Goal: Information Seeking & Learning: Learn about a topic

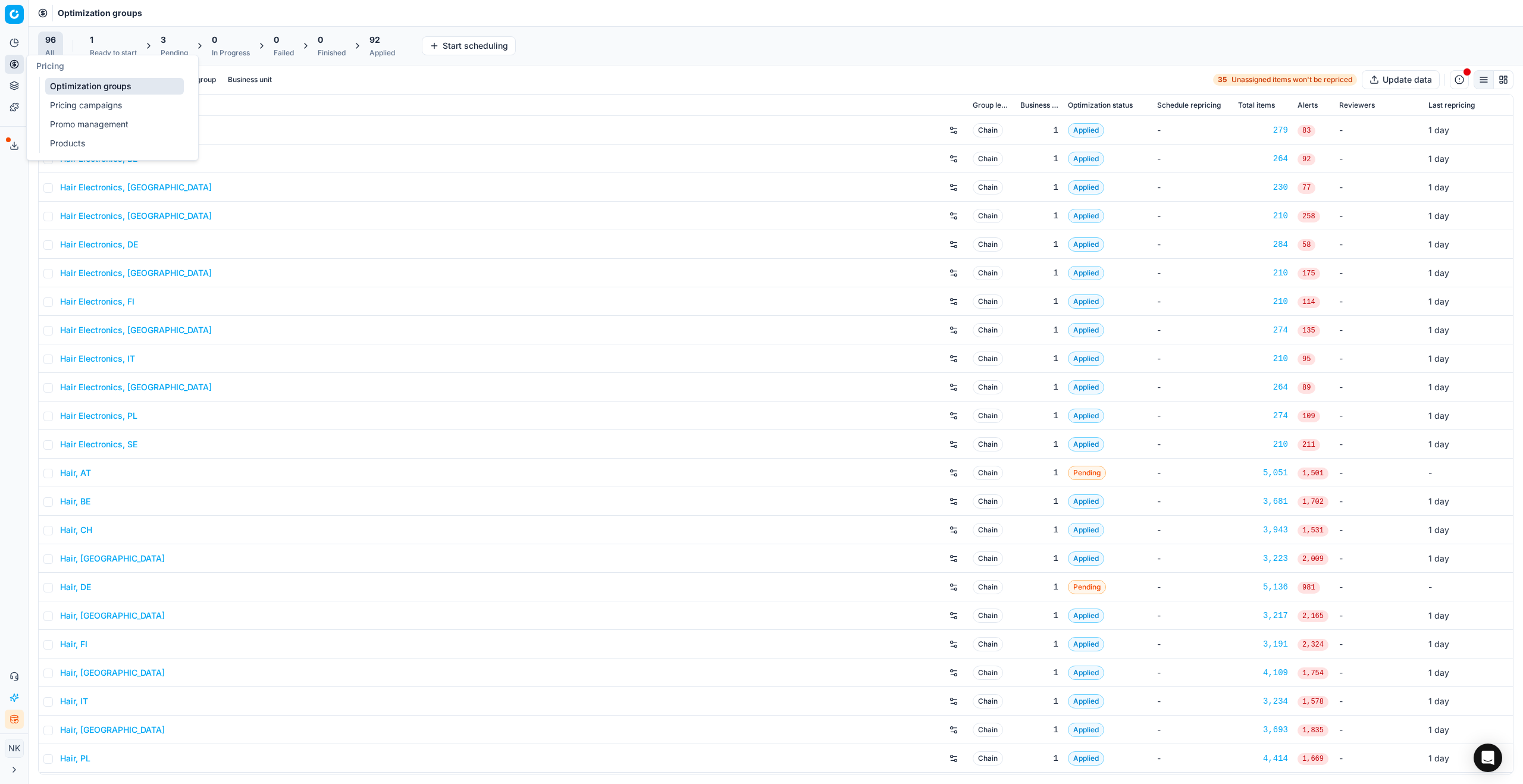
click at [77, 139] on link "Products" at bounding box center [115, 143] width 139 height 17
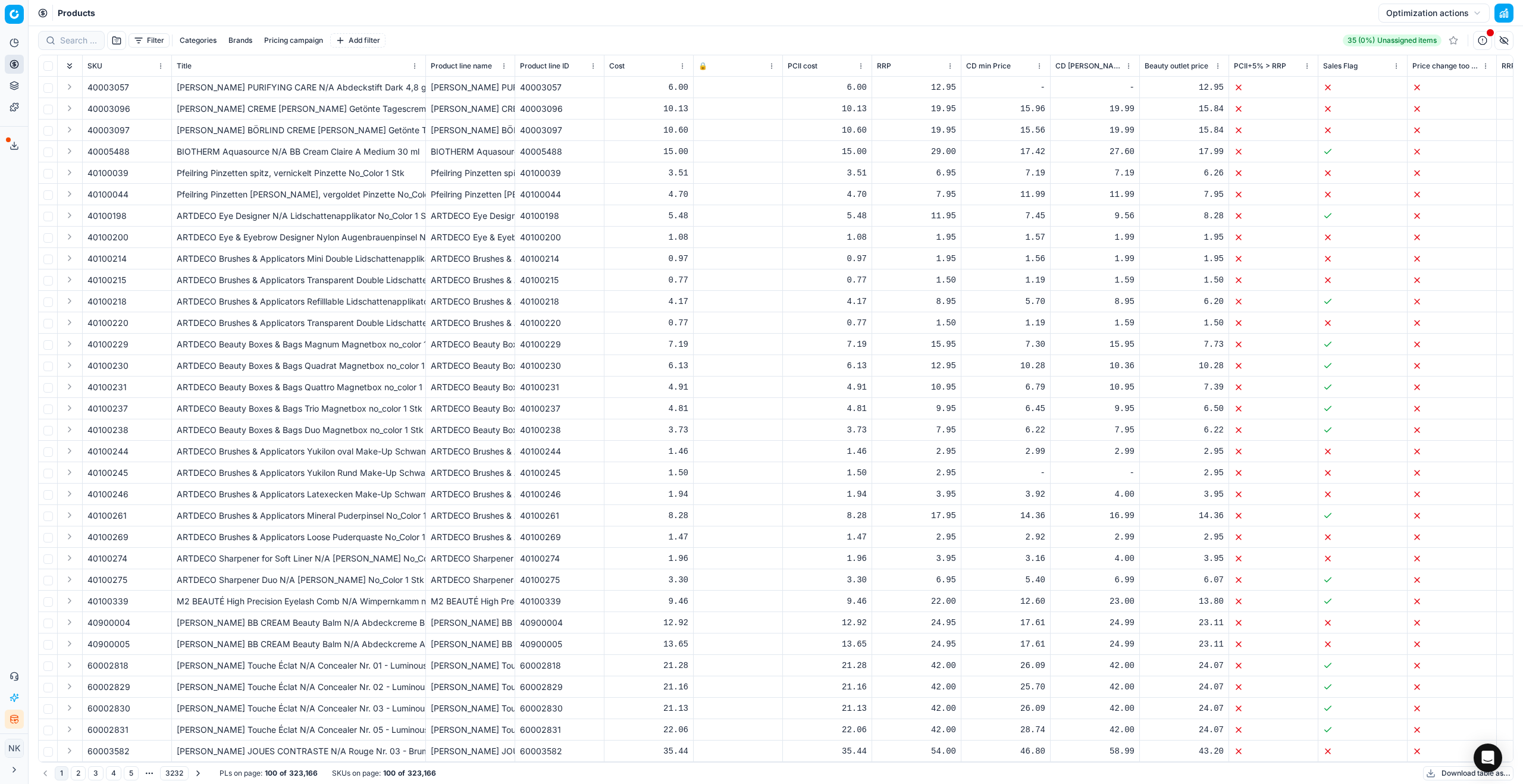
click at [146, 39] on button "Filter" at bounding box center [149, 41] width 41 height 15
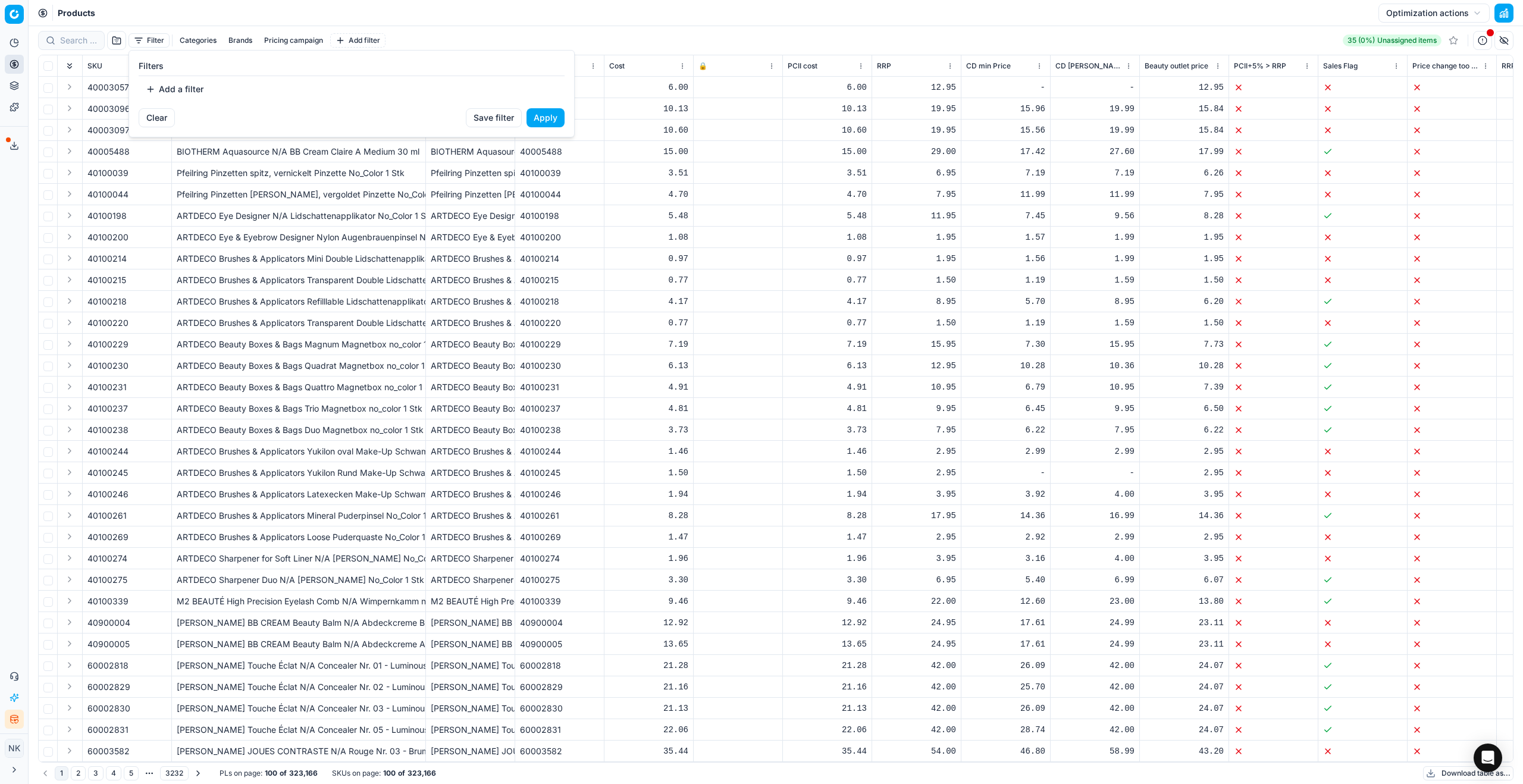
click at [175, 88] on button "Add a filter" at bounding box center [174, 89] width 72 height 19
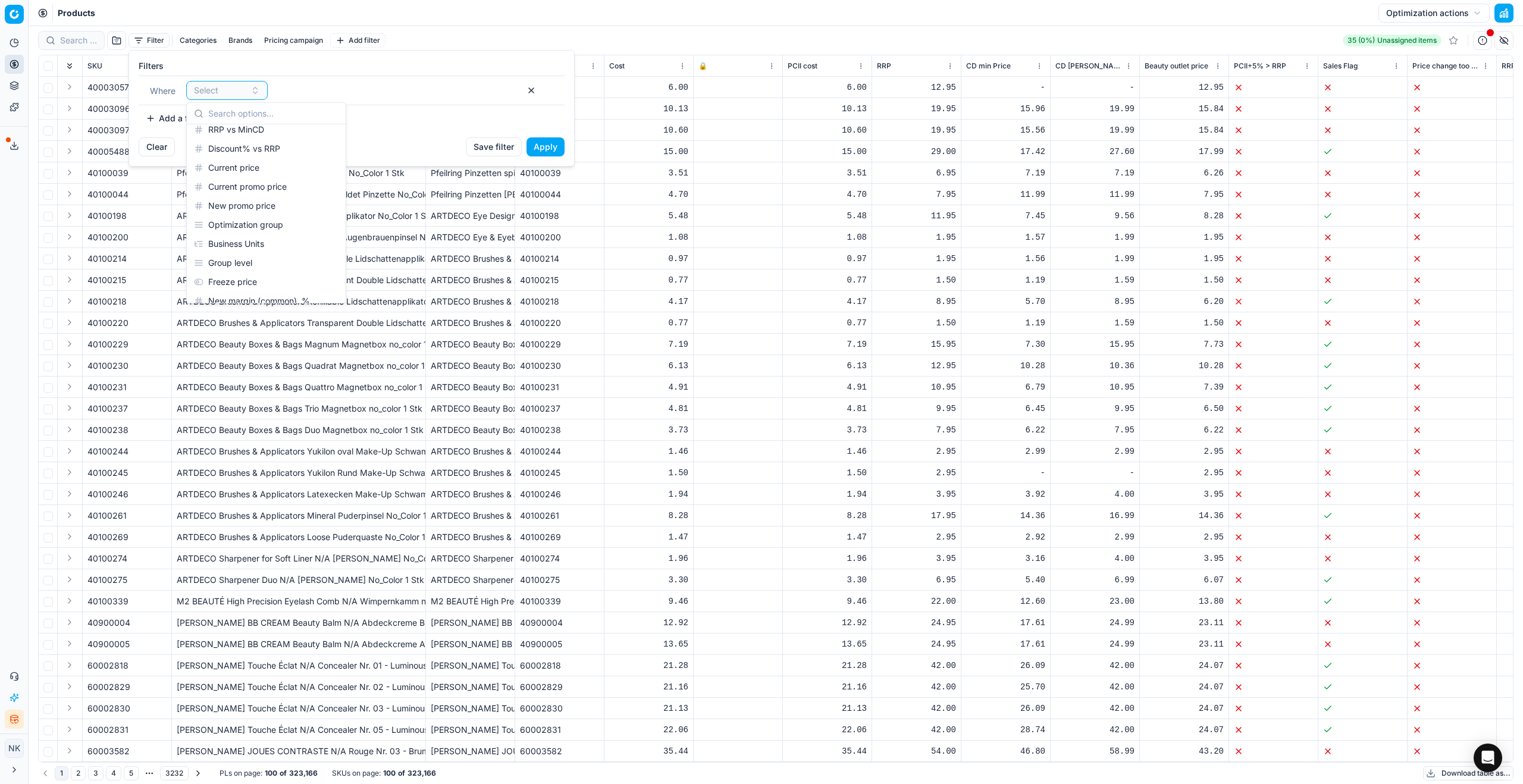
scroll to position [273, 0]
click at [250, 247] on div "Business Units" at bounding box center [266, 243] width 154 height 19
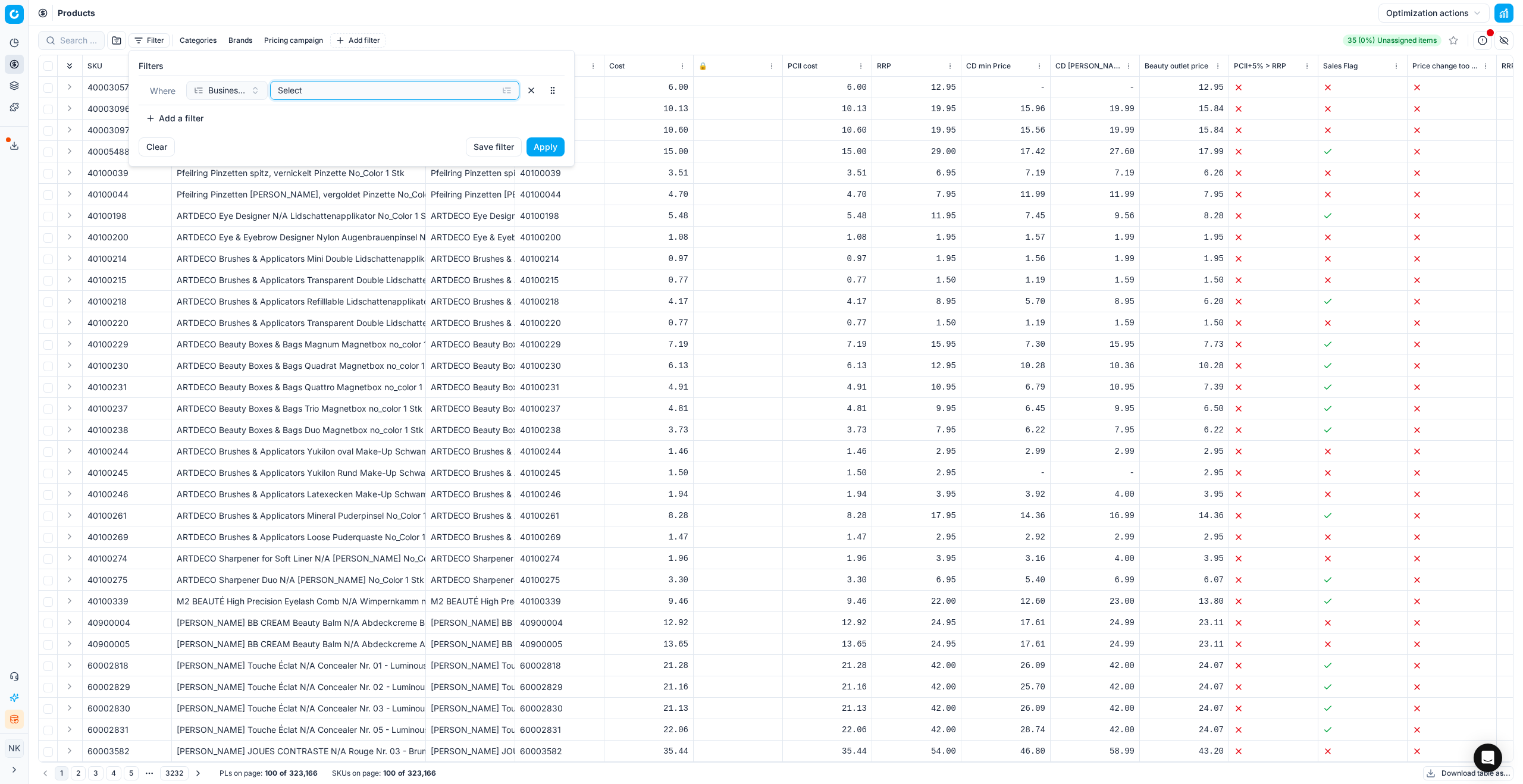
click at [324, 91] on div "Select" at bounding box center [385, 90] width 215 height 12
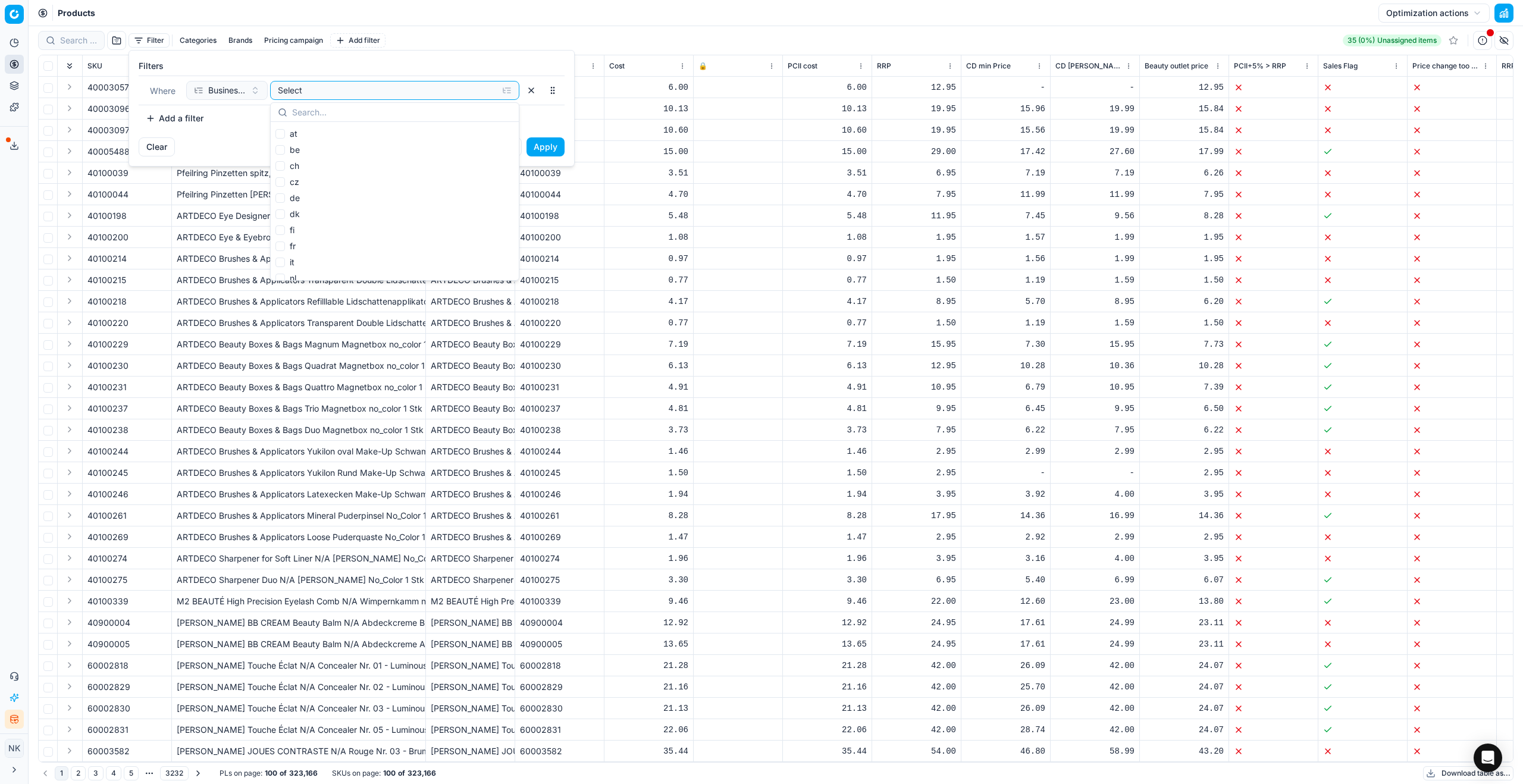
scroll to position [39, 0]
click at [282, 238] on input "nl" at bounding box center [279, 238] width 9 height 9
checkbox input "true"
click at [231, 135] on div "Filters Where Business Units Selected (1) To pick up a sortable item, press spa…" at bounding box center [352, 93] width 445 height 87
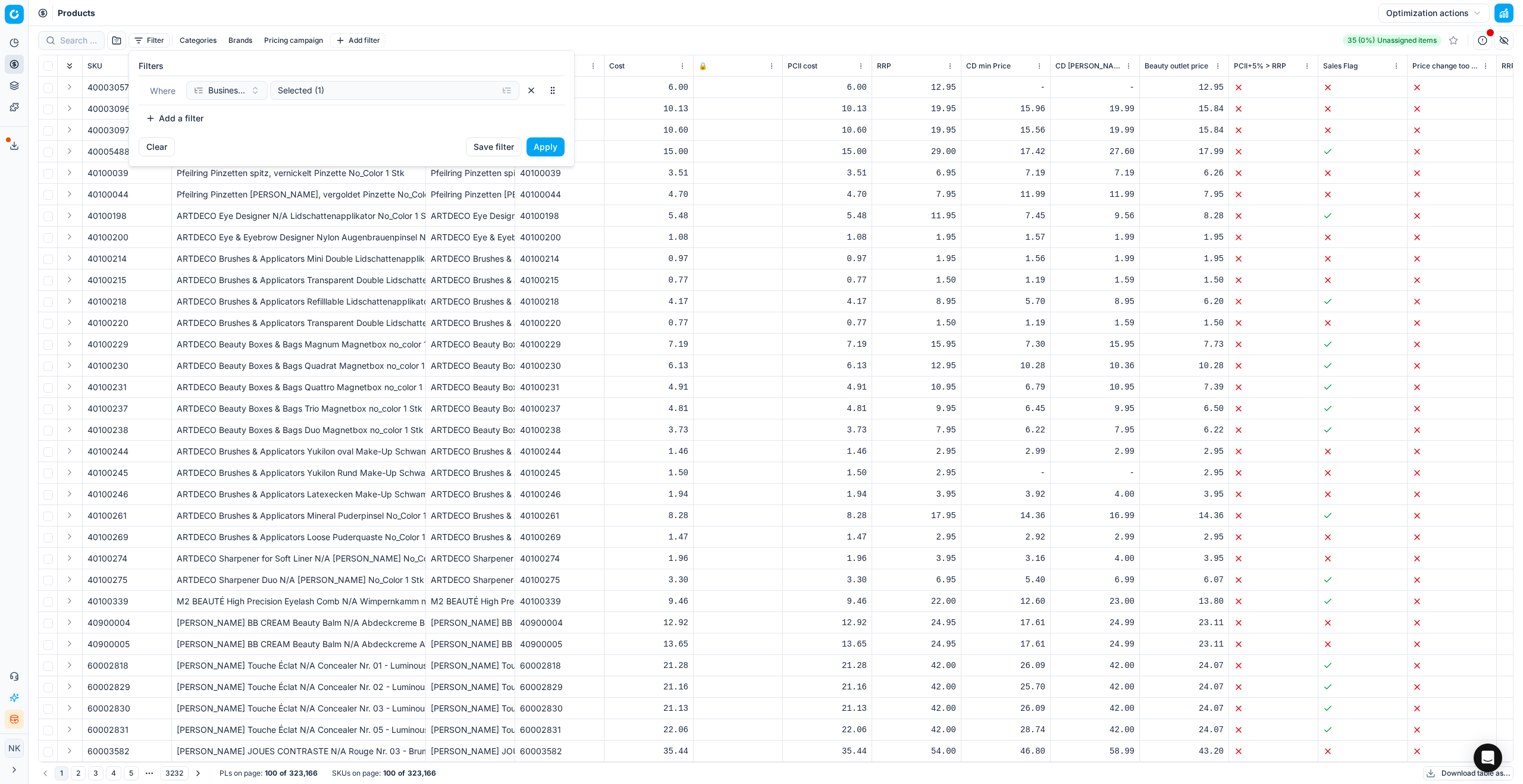
click at [182, 117] on button "Add a filter" at bounding box center [174, 118] width 72 height 19
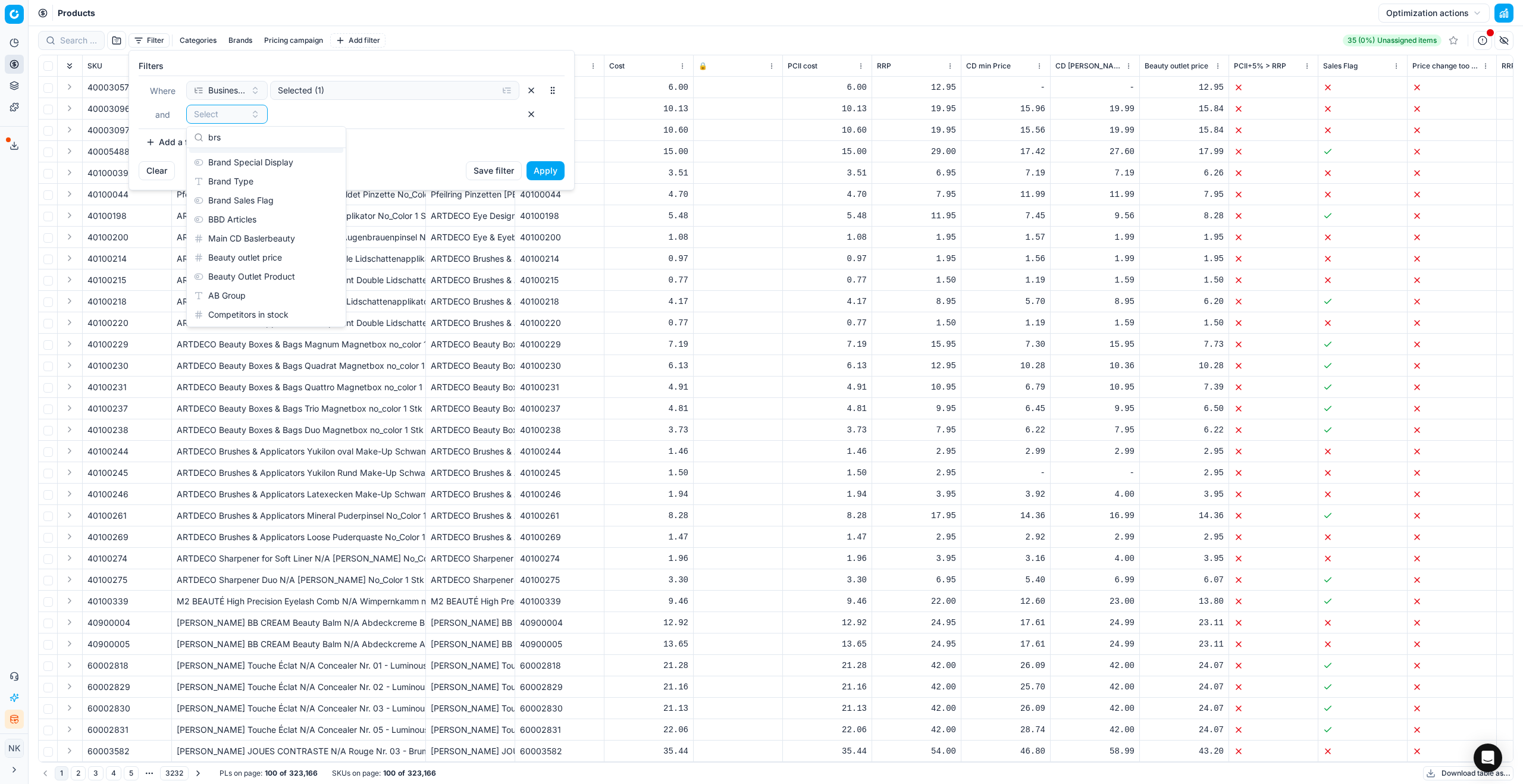
scroll to position [0, 0]
type input "brs"
click at [234, 195] on div "Brands" at bounding box center [266, 198] width 154 height 19
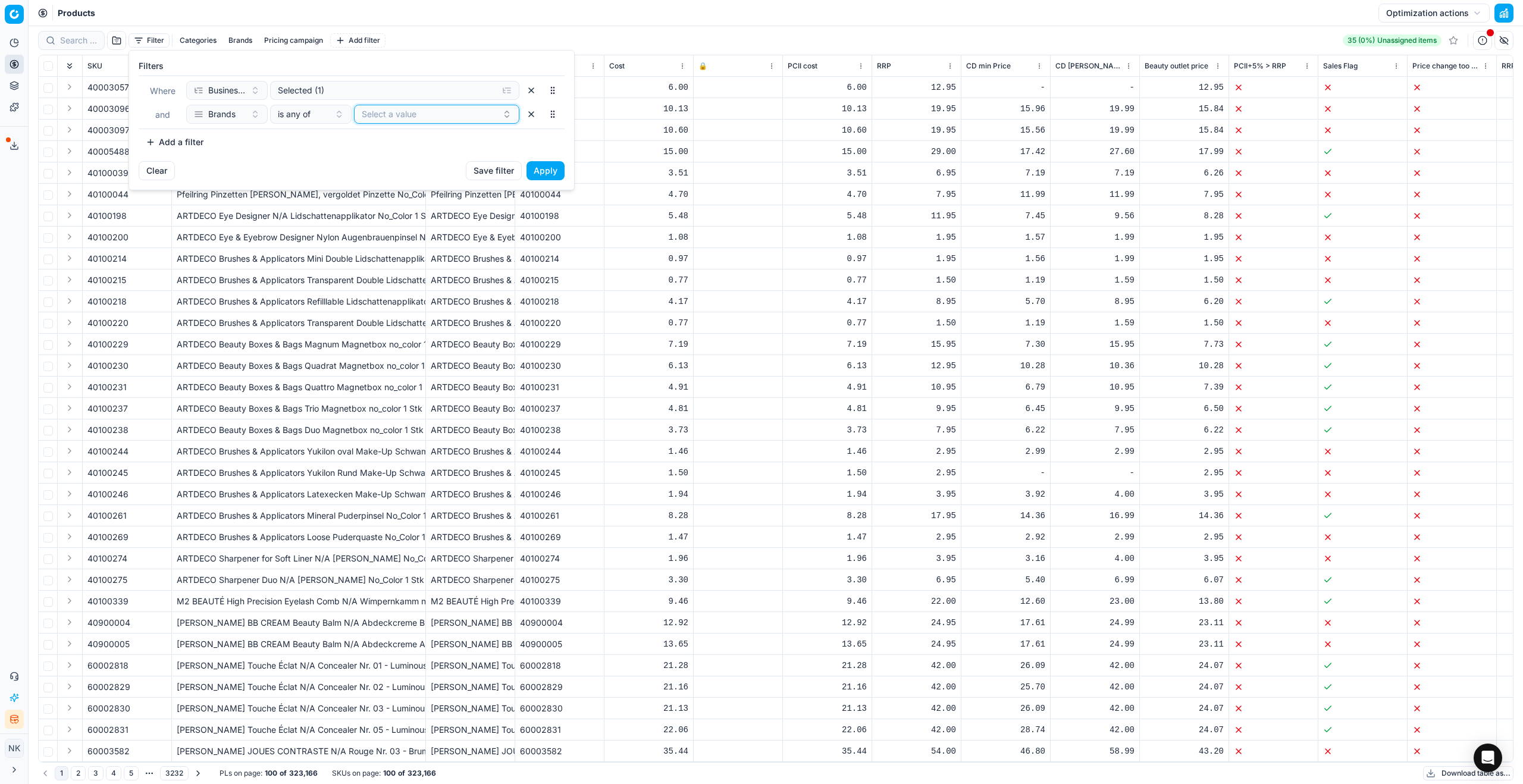
click at [411, 115] on button "Select a value" at bounding box center [436, 114] width 166 height 19
type input "luv"
click at [420, 160] on div "[PERSON_NAME]" at bounding box center [437, 160] width 161 height 19
click at [309, 175] on div "Clear Save filter Apply" at bounding box center [352, 175] width 445 height 28
click at [170, 147] on button "Add a filter" at bounding box center [174, 142] width 72 height 19
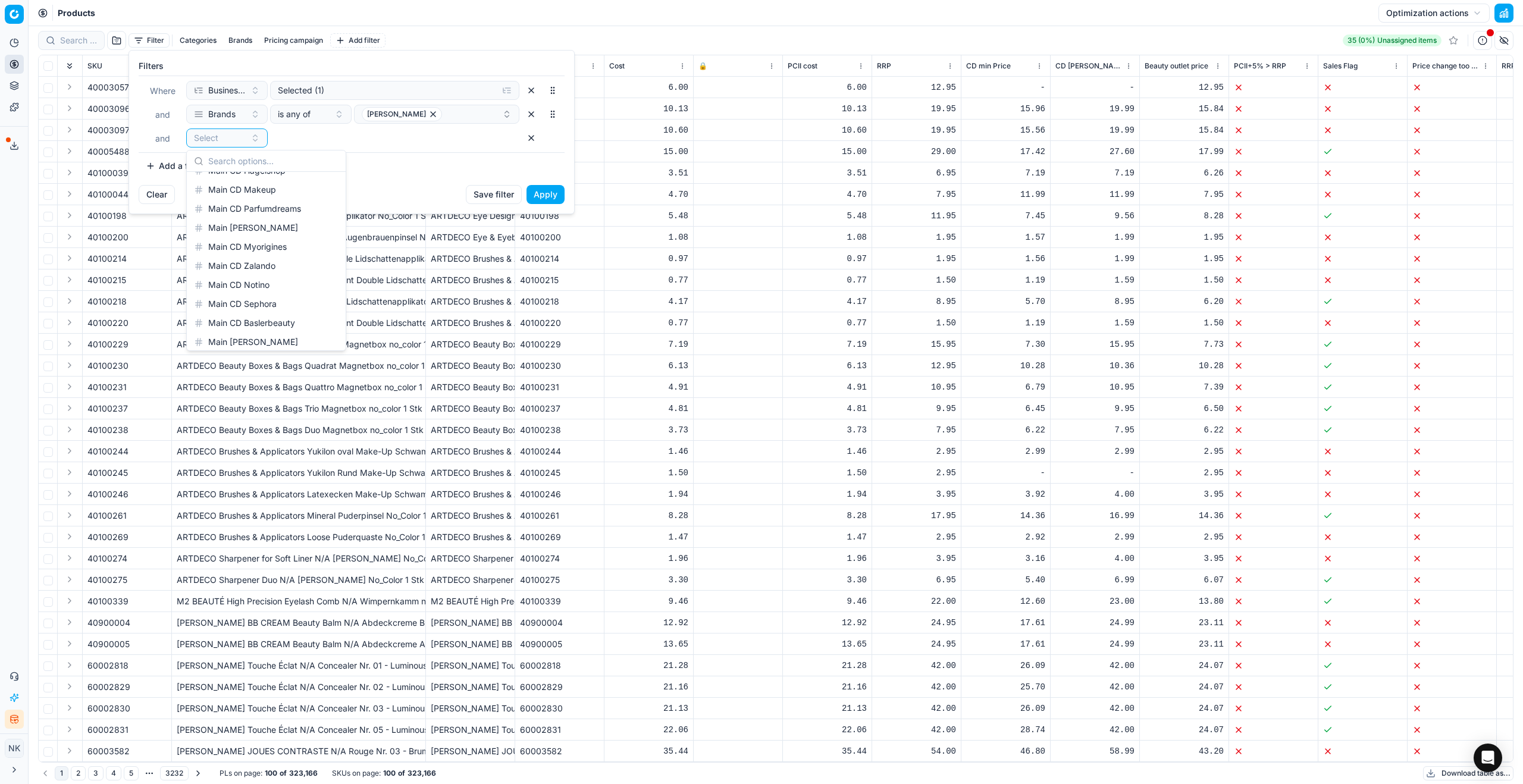
scroll to position [1114, 0]
click at [227, 211] on div "Main CD Parfumdreams" at bounding box center [266, 211] width 154 height 19
click at [551, 197] on button "Apply" at bounding box center [546, 195] width 38 height 19
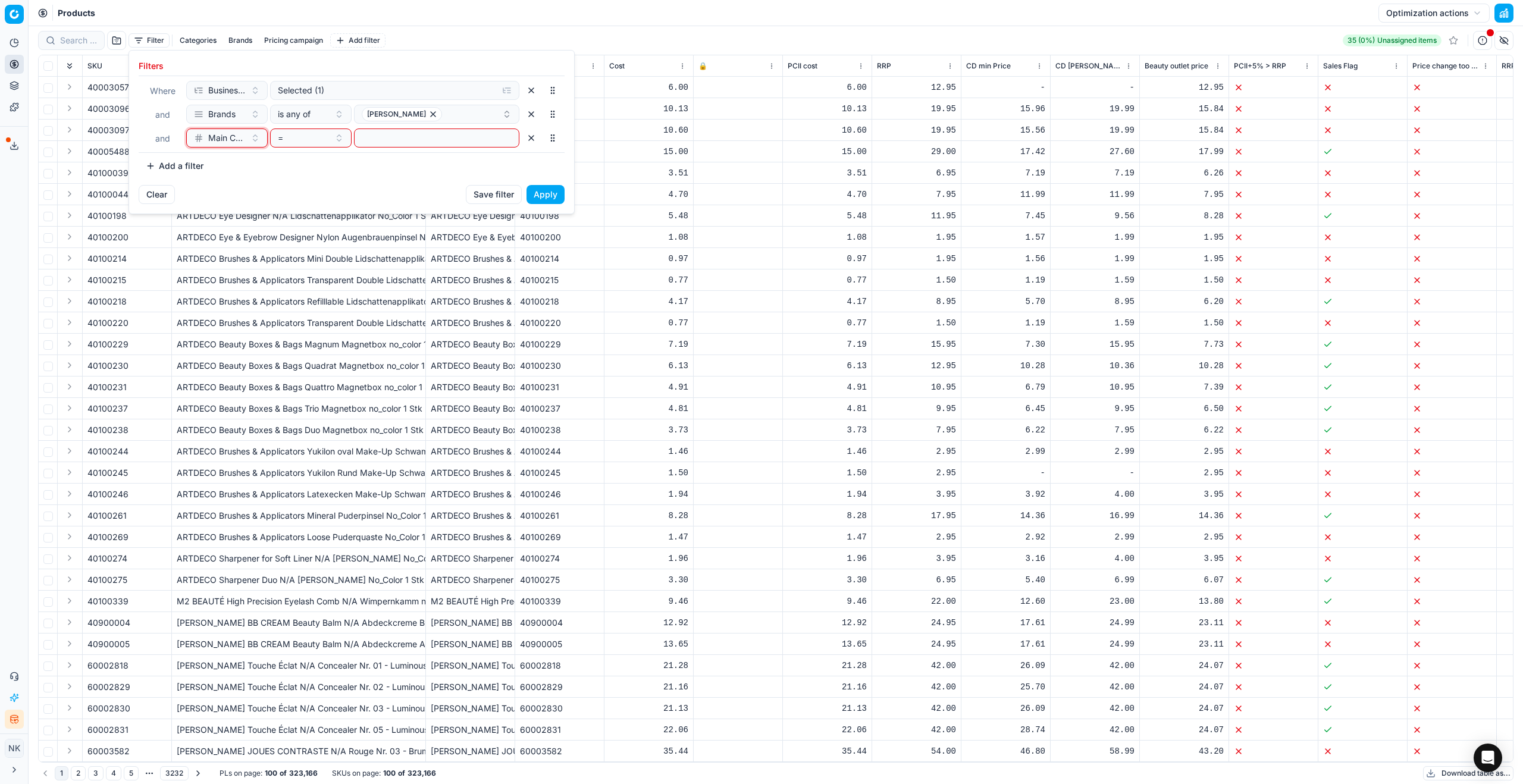
click at [243, 140] on span "Main CD Parfumdreams" at bounding box center [226, 138] width 37 height 12
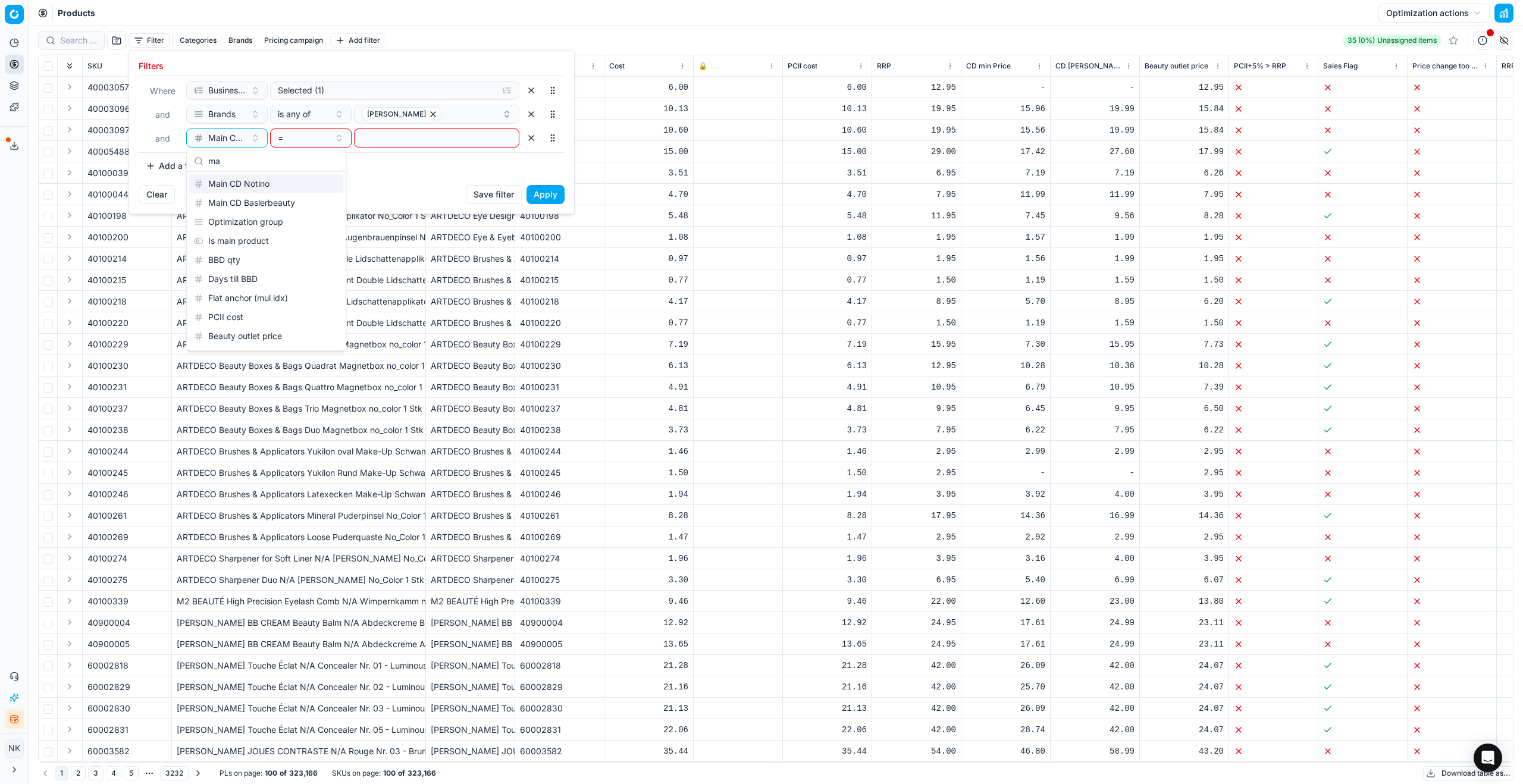
scroll to position [74, 0]
type input "m"
type input "comp"
click at [369, 168] on div "Add a filter" at bounding box center [352, 166] width 426 height 19
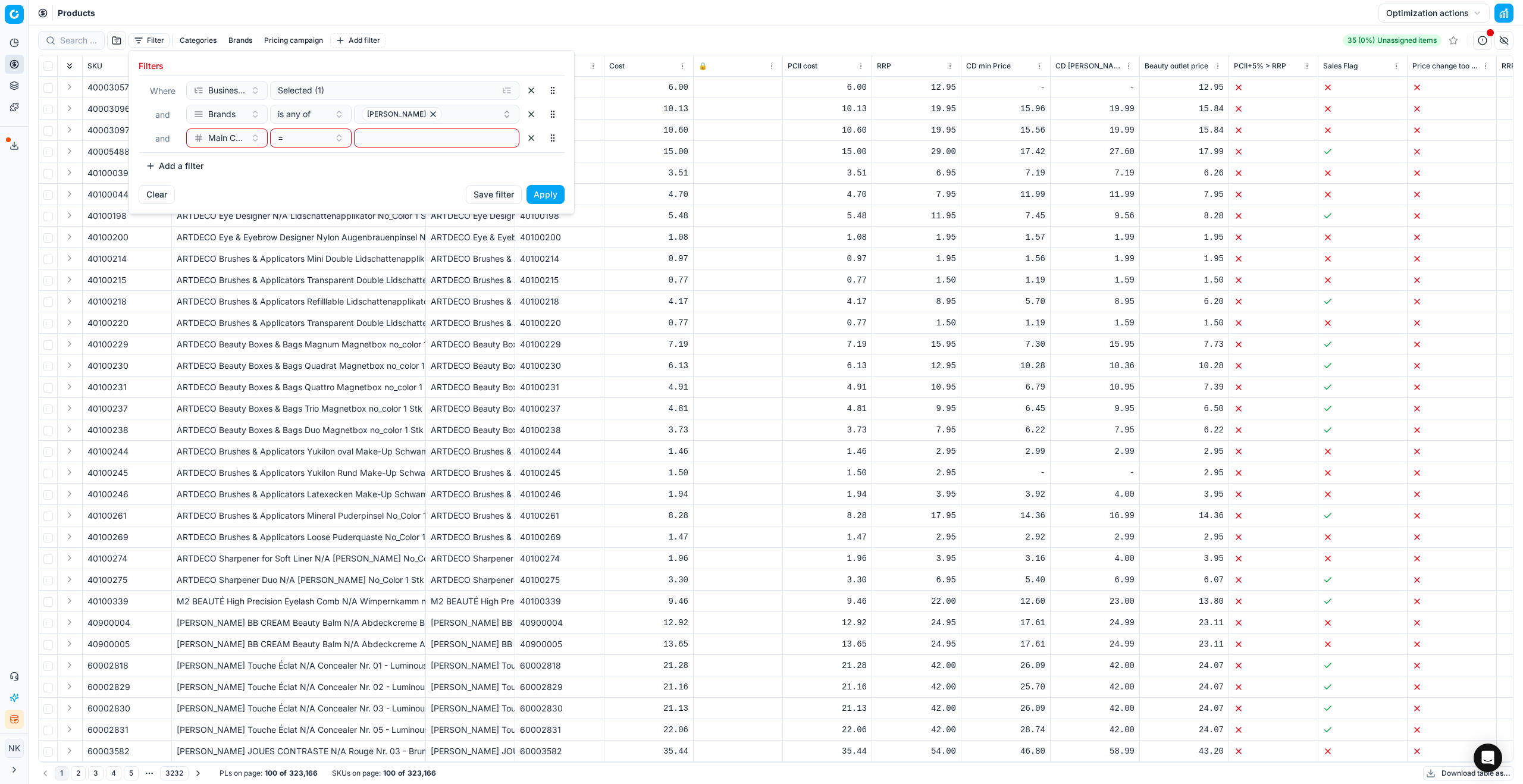
click at [533, 140] on button "button" at bounding box center [531, 138] width 19 height 19
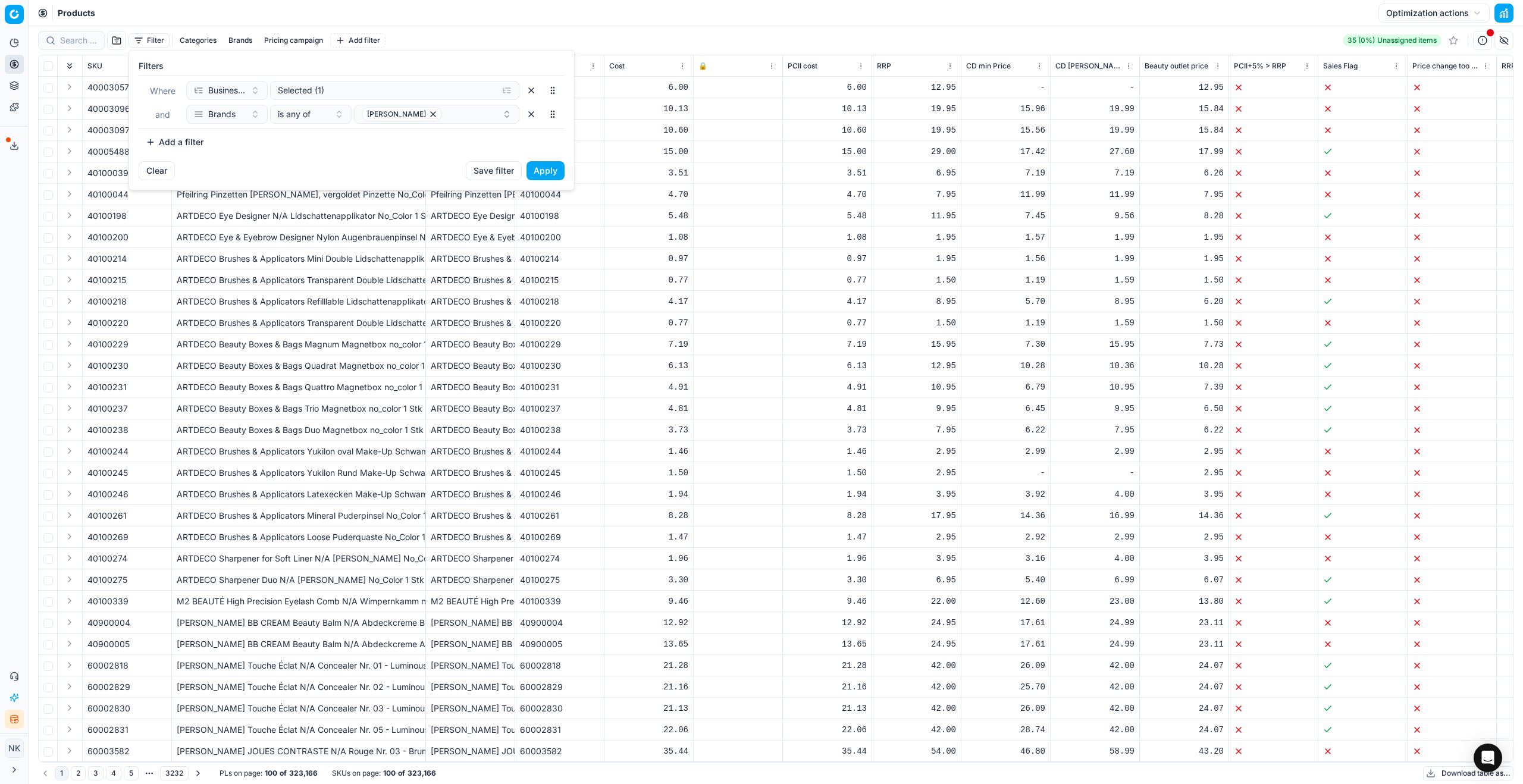
click at [552, 172] on button "Apply" at bounding box center [546, 171] width 38 height 19
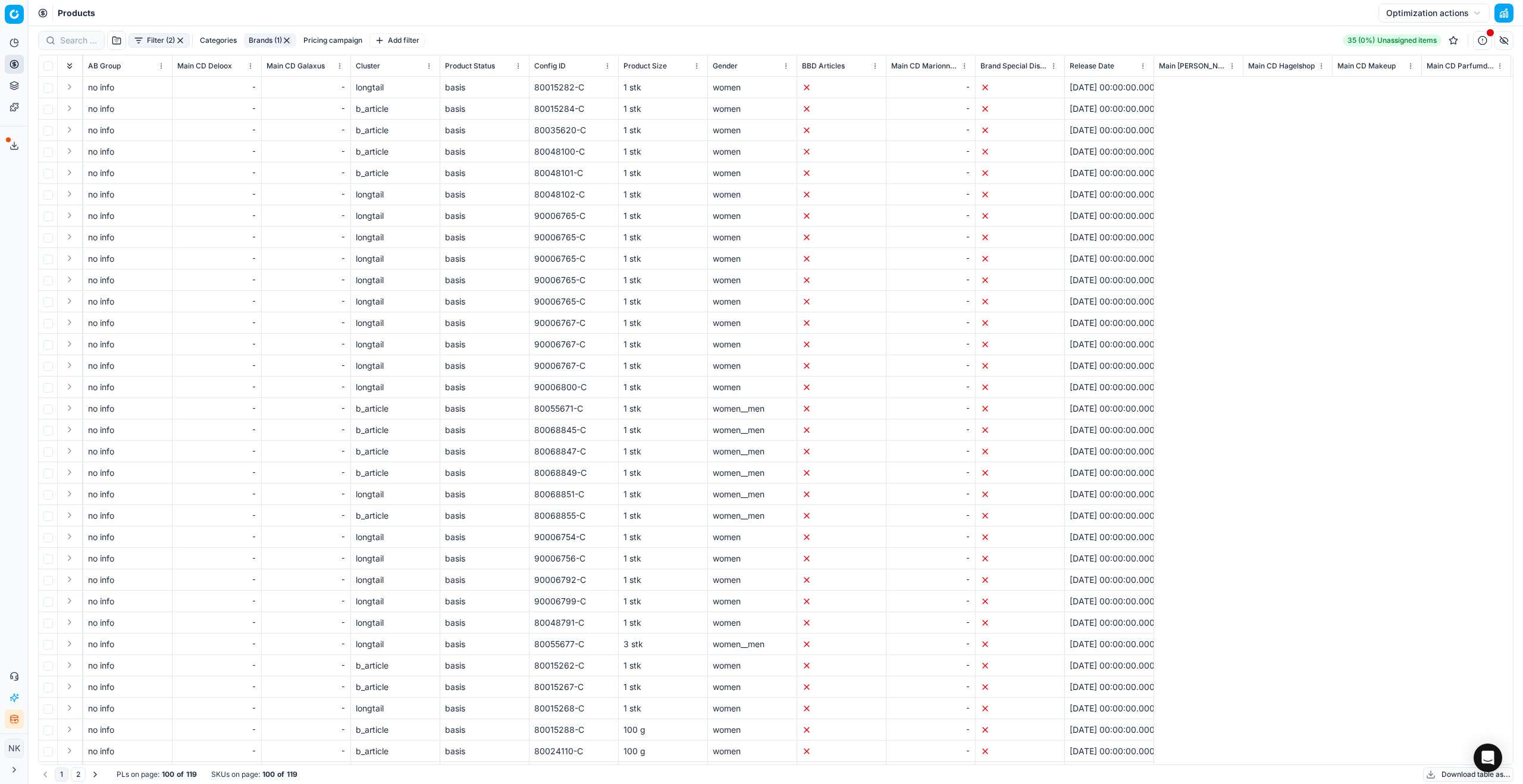
scroll to position [0, 3654]
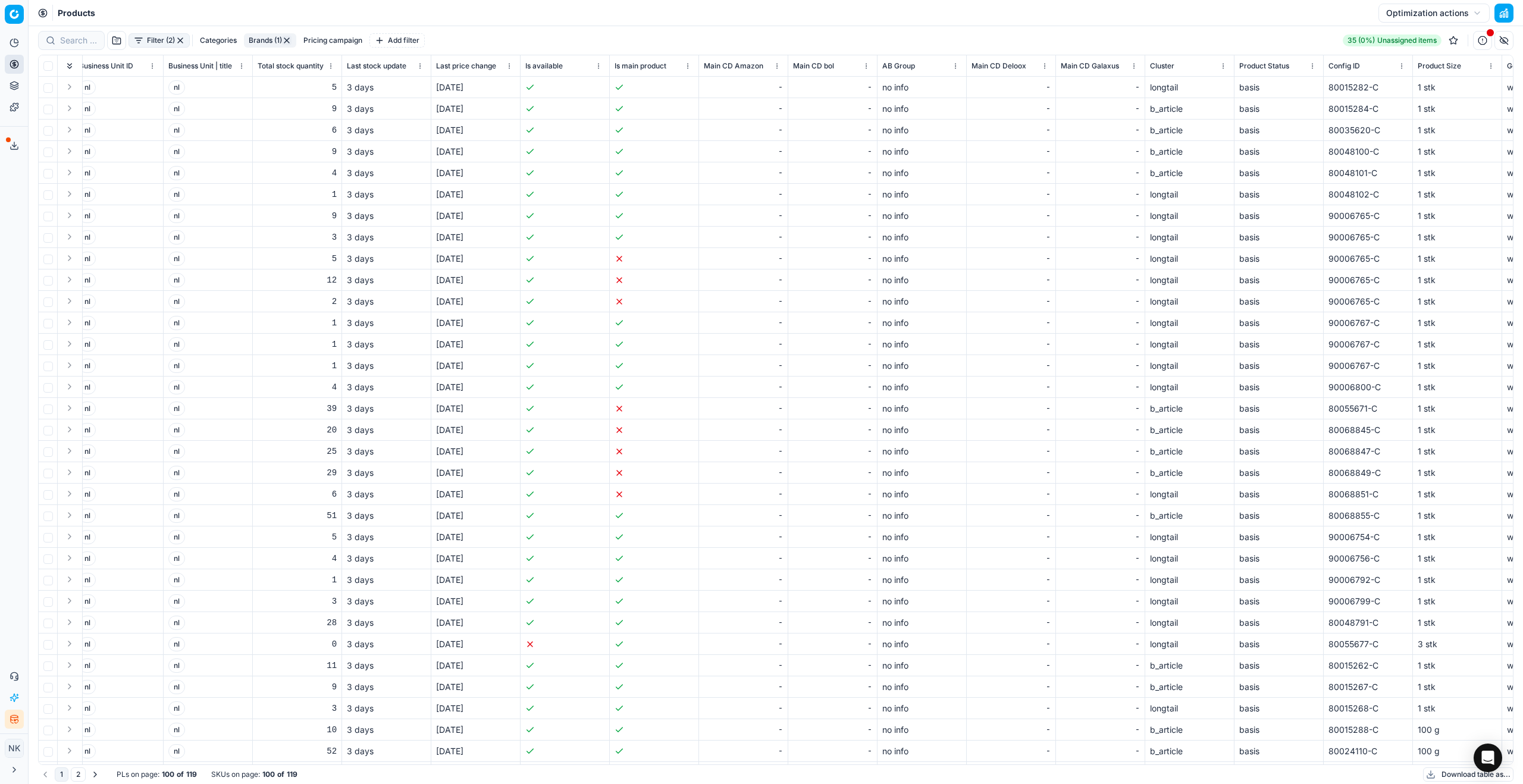
click at [144, 37] on button "Filter (2)" at bounding box center [159, 41] width 61 height 15
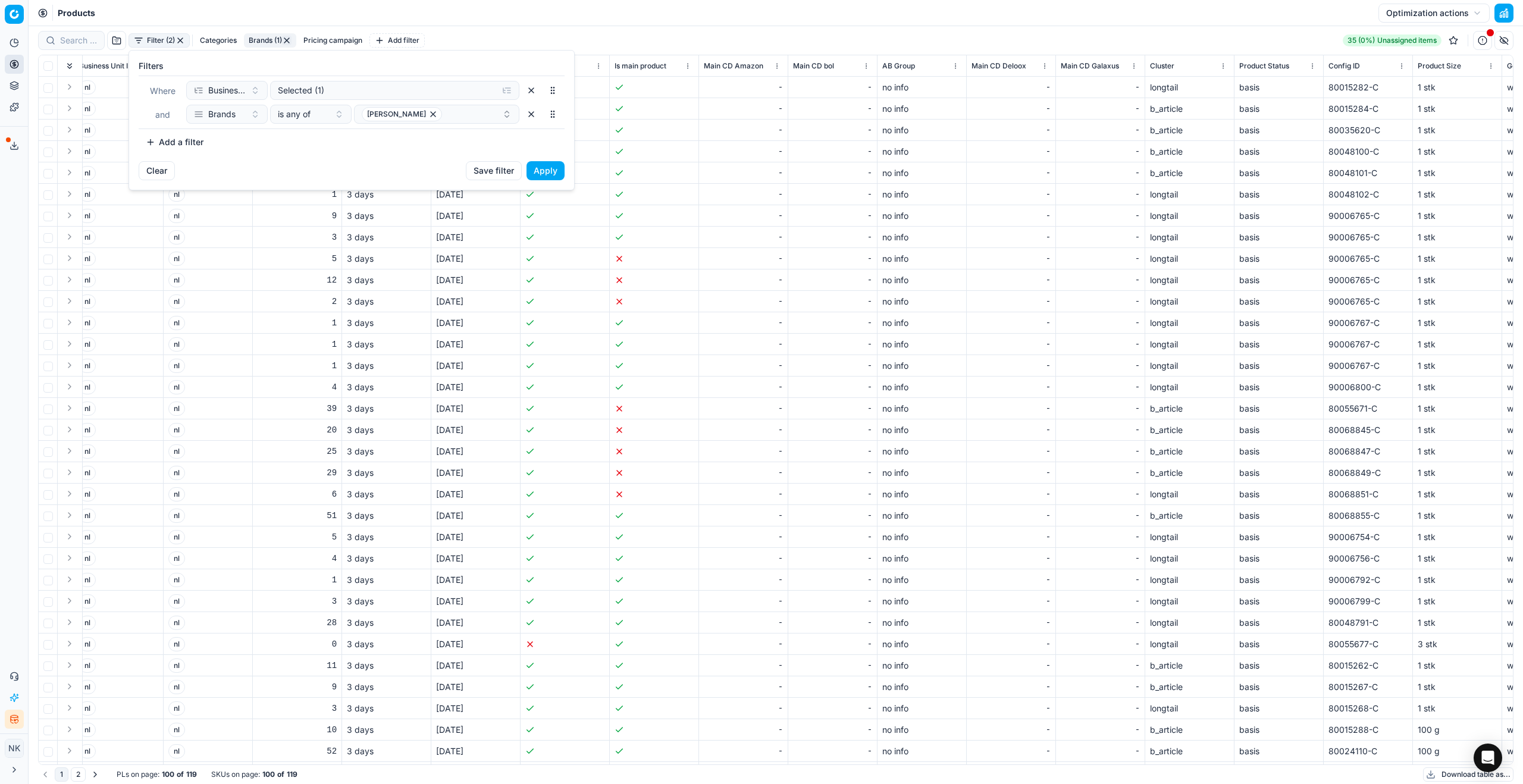
click at [179, 143] on button "Add a filter" at bounding box center [174, 142] width 72 height 19
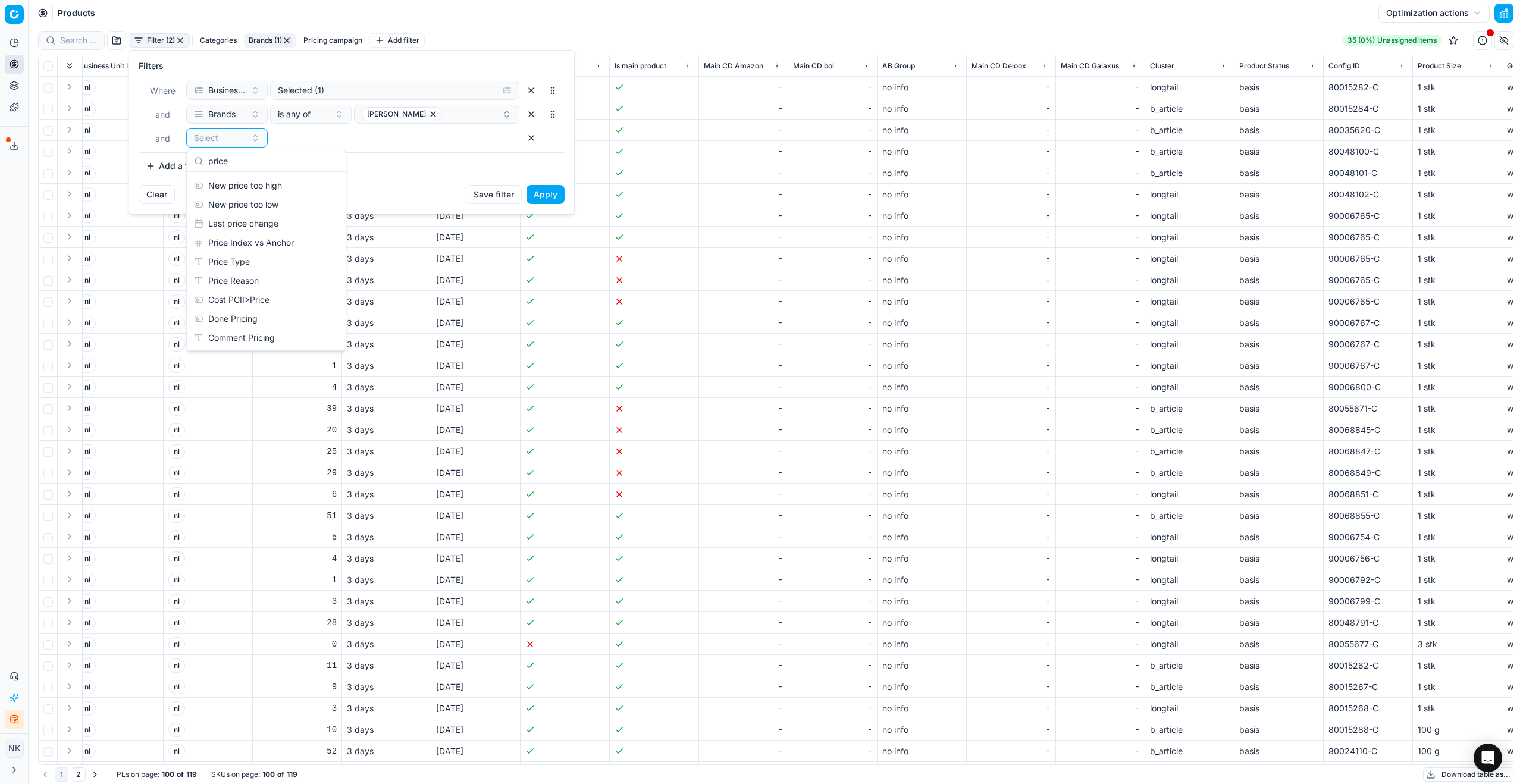
scroll to position [171, 0]
type input "price"
click at [236, 284] on div "Price Reason" at bounding box center [266, 279] width 154 height 19
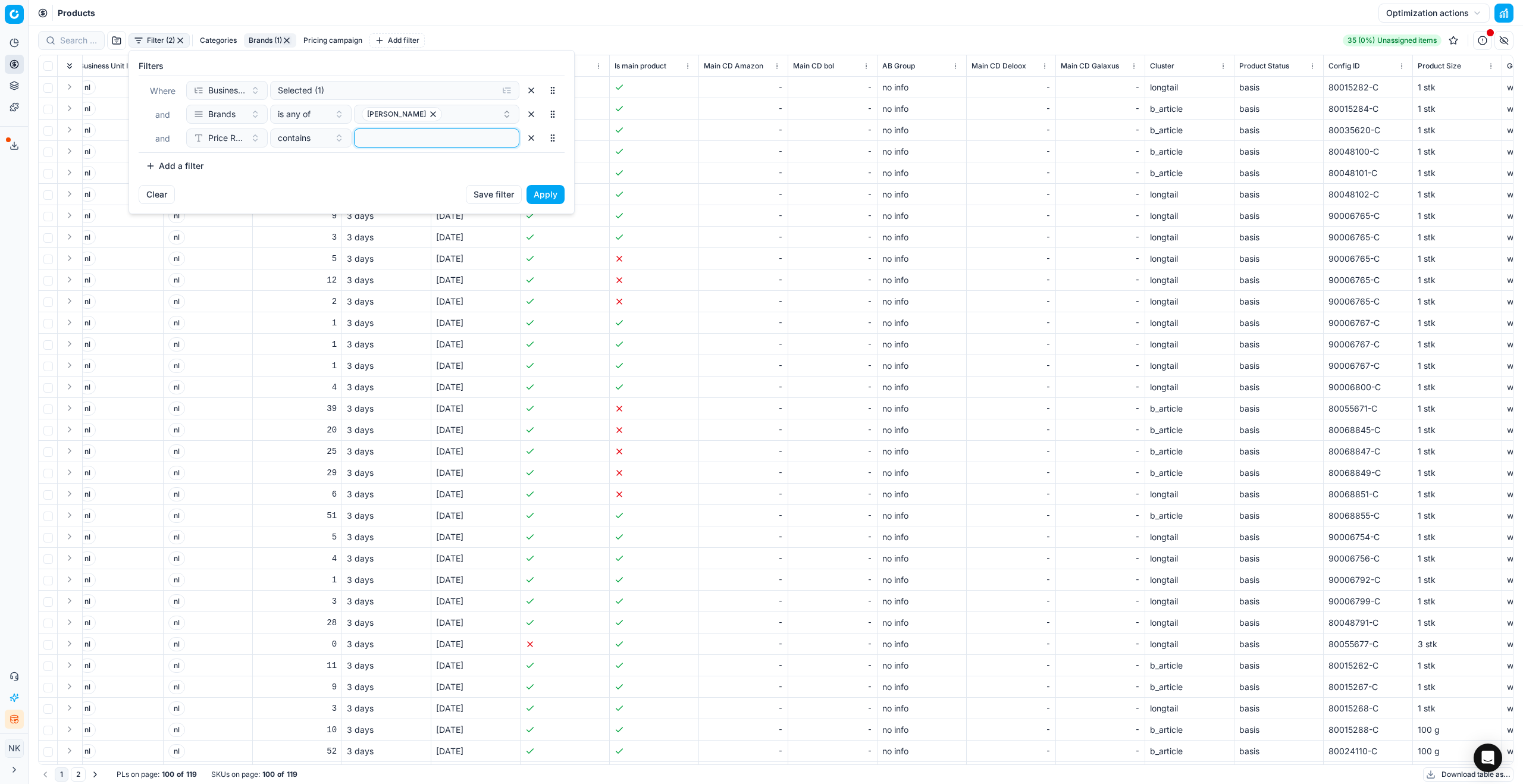
click at [388, 141] on input at bounding box center [436, 138] width 155 height 18
click at [406, 139] on input "per" at bounding box center [436, 138] width 155 height 18
type input "p"
click at [403, 137] on input at bounding box center [436, 138] width 155 height 18
paste input "parfumdreams"
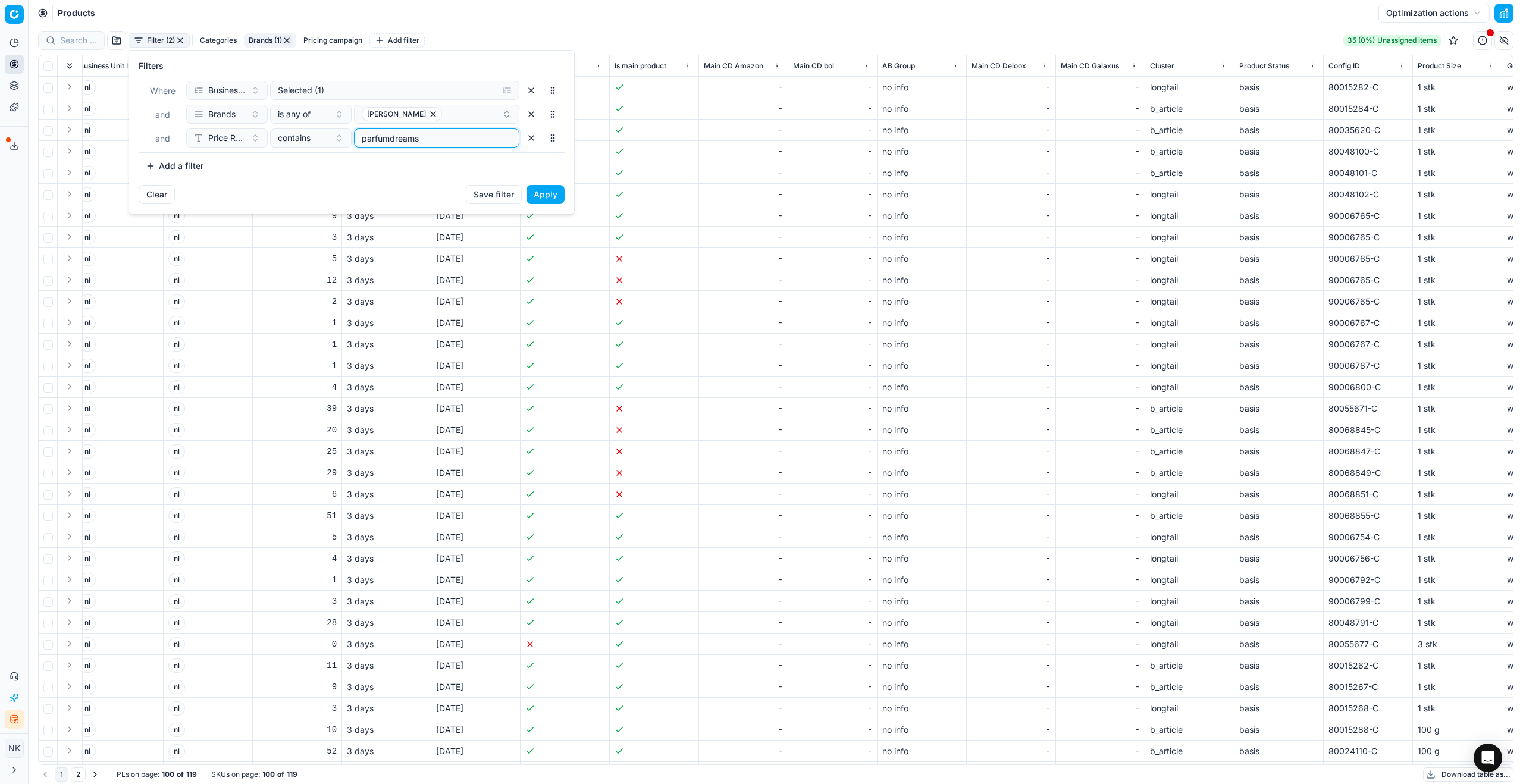
type input "parfumdreams"
click at [550, 193] on button "Apply" at bounding box center [546, 195] width 38 height 19
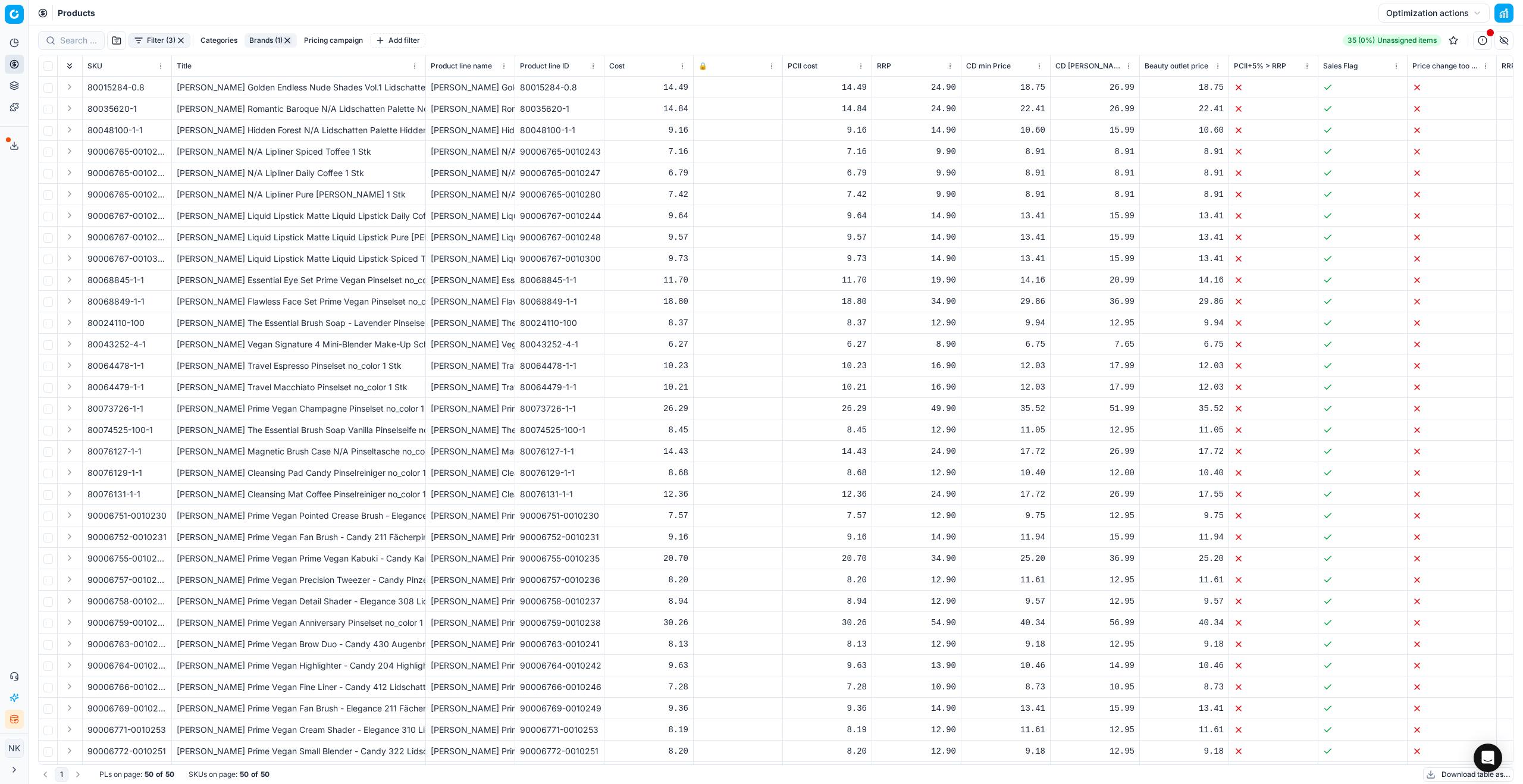
click at [11, 198] on div "Analytics Pricing Product portfolio Templates Export service 7 Contact support …" at bounding box center [14, 381] width 28 height 705
click at [48, 66] on input "checkbox" at bounding box center [48, 66] width 9 height 9
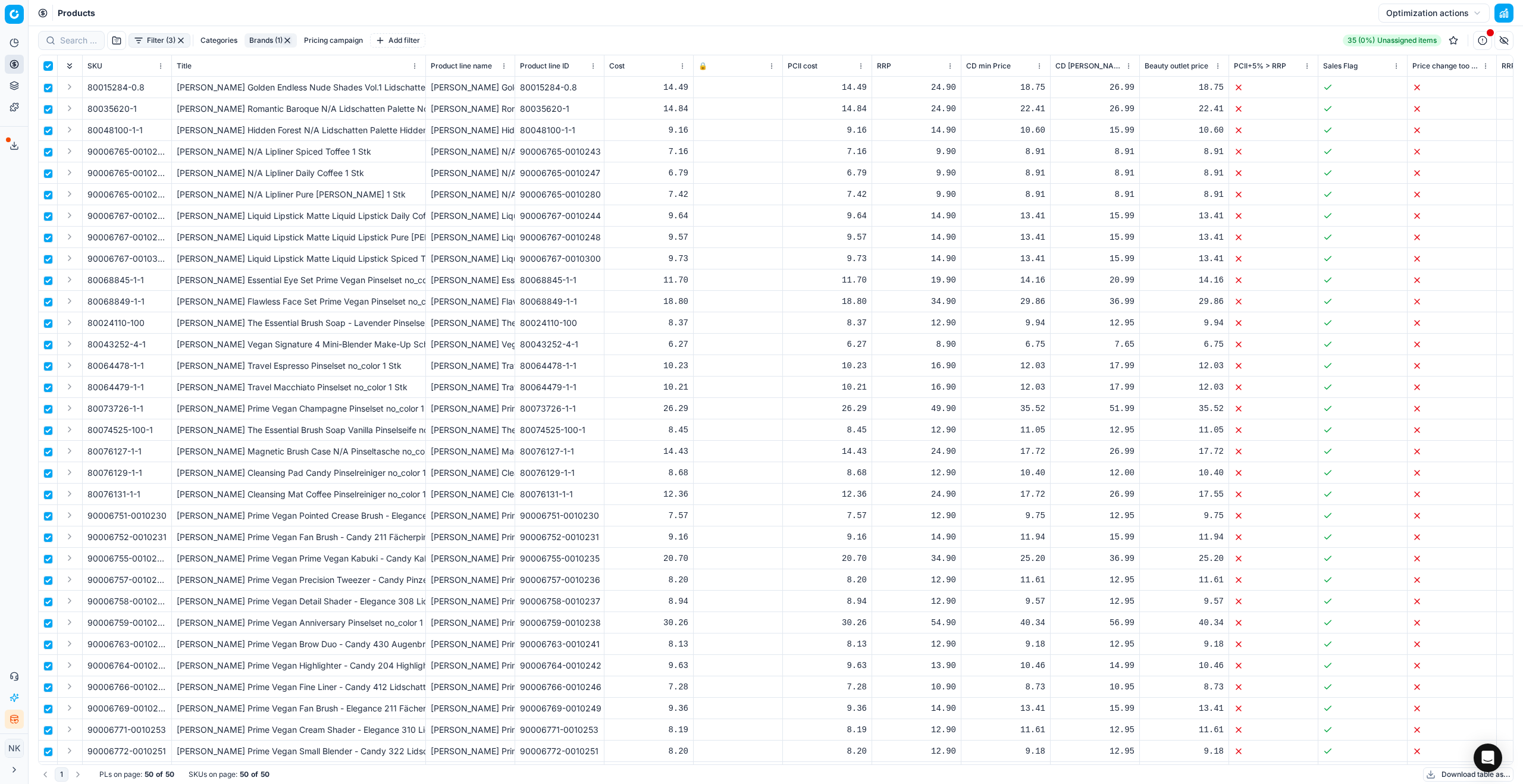
checkbox input "true"
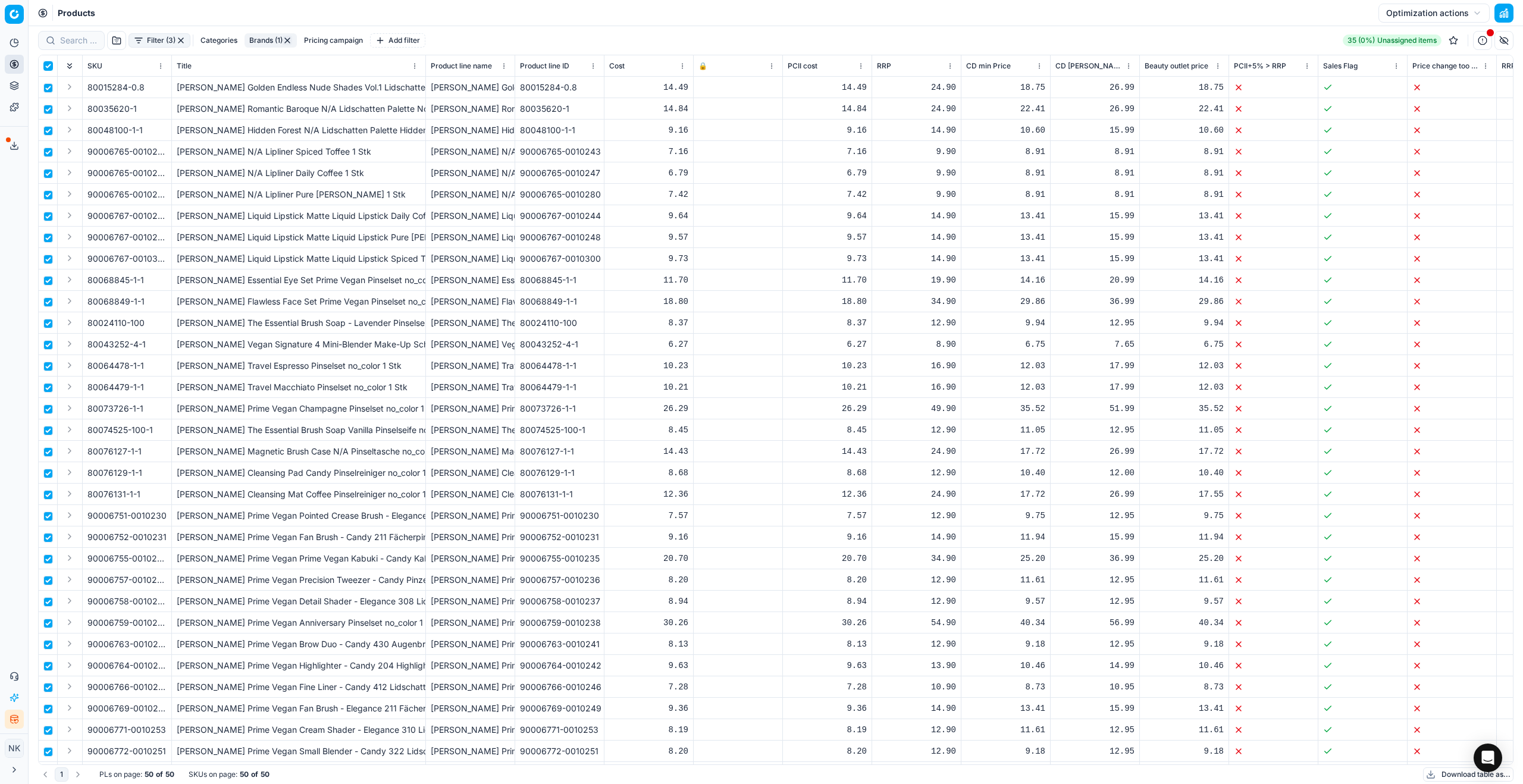
checkbox input "true"
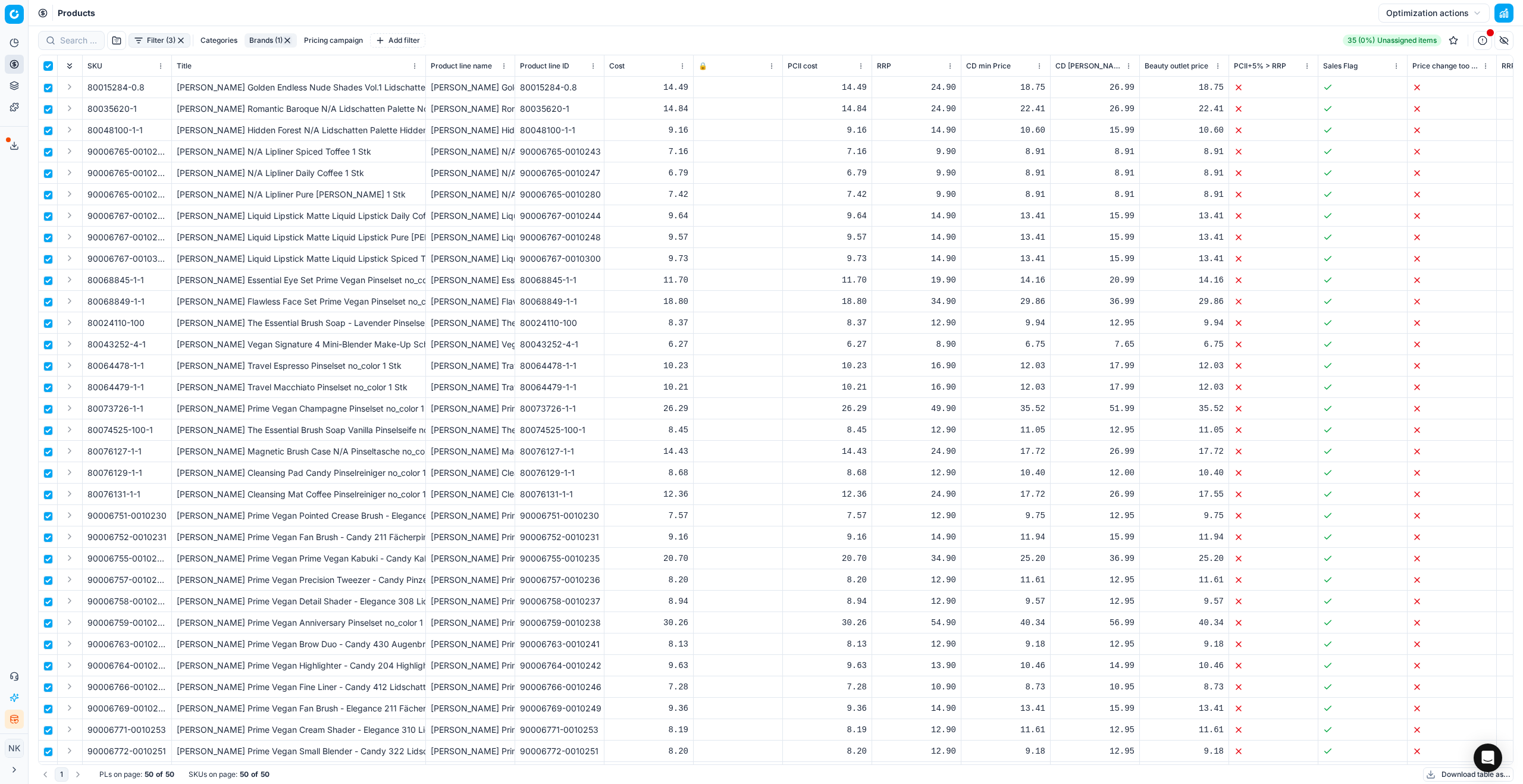
checkbox input "true"
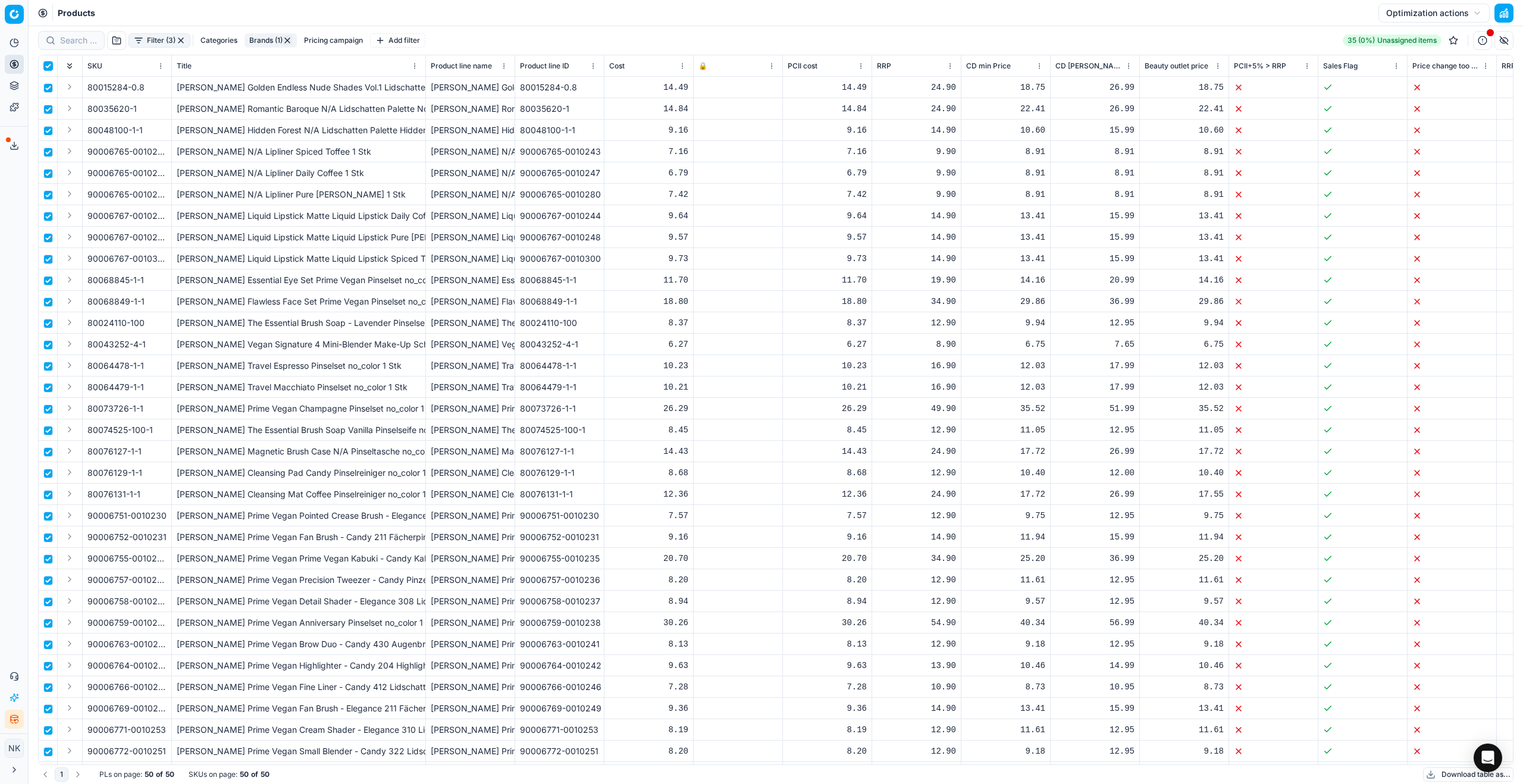
checkbox input "true"
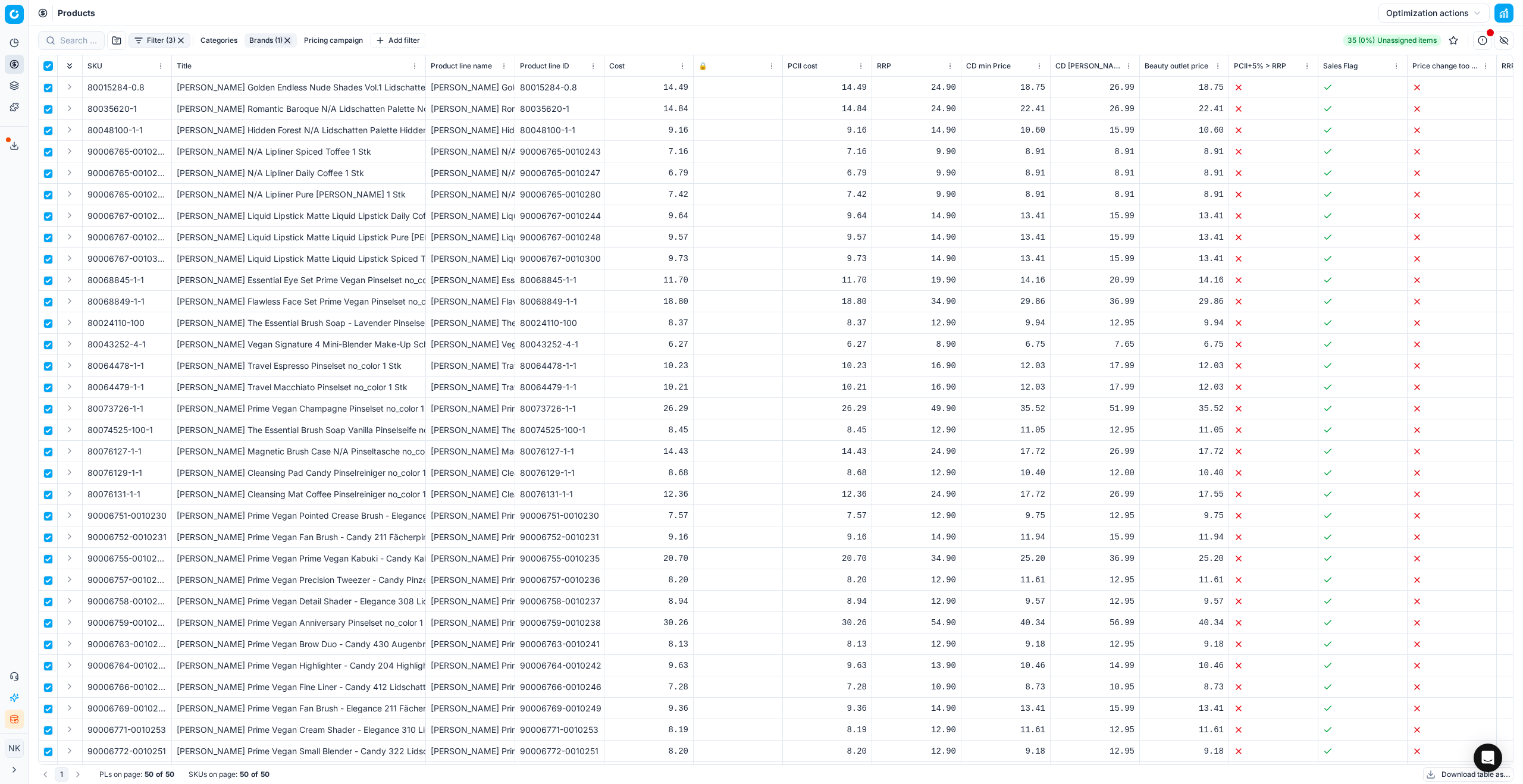
checkbox input "true"
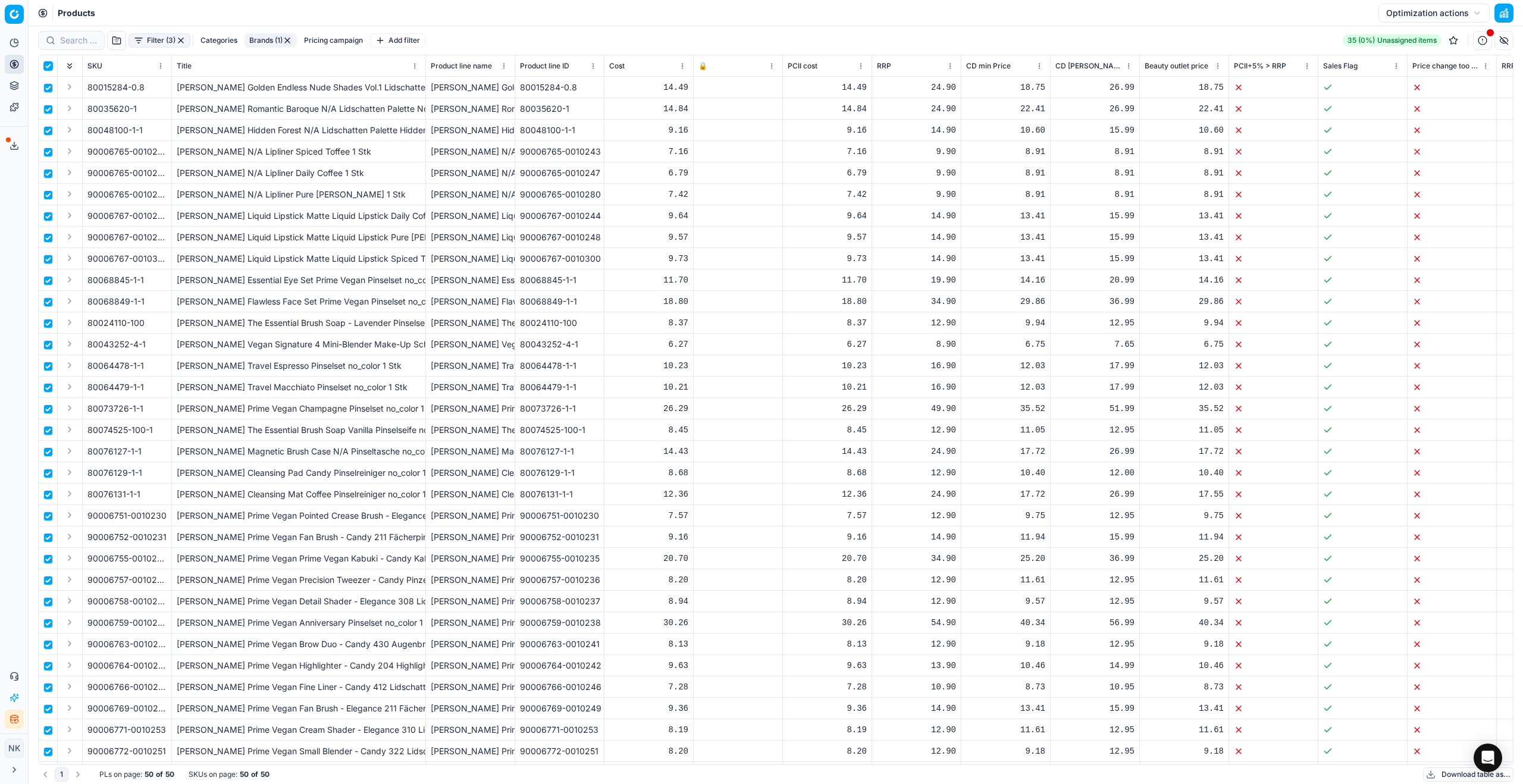
checkbox input "true"
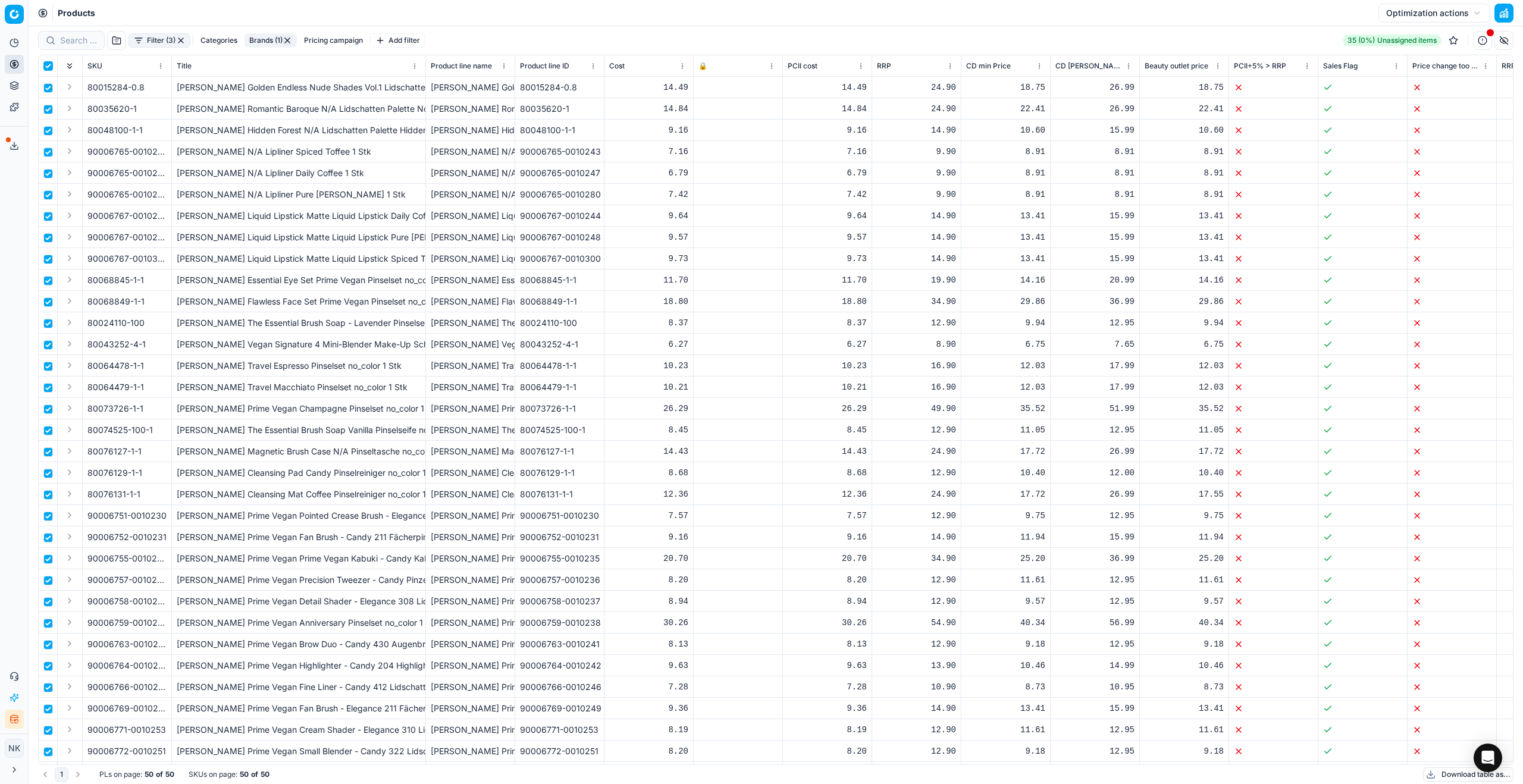
checkbox input "true"
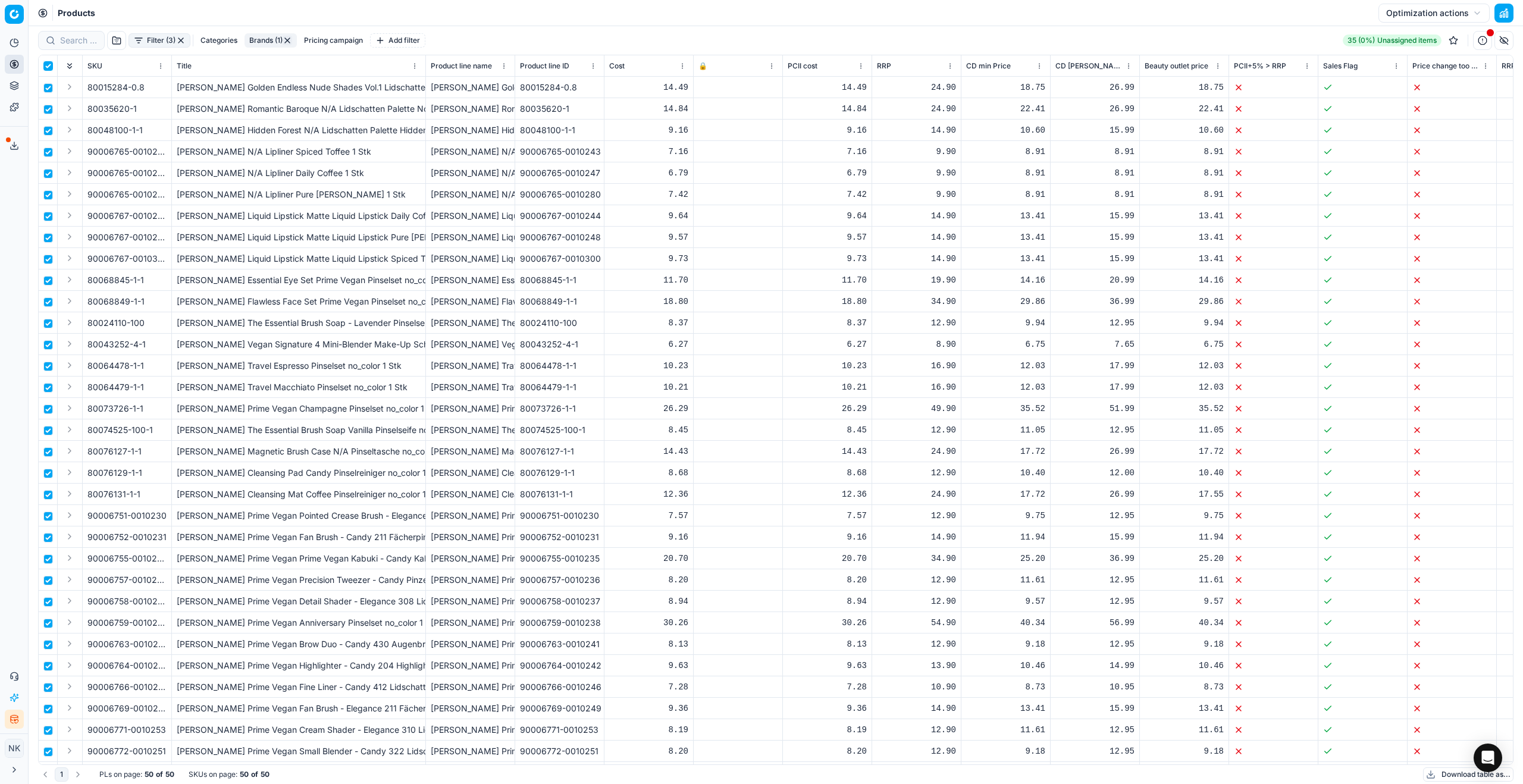
checkbox input "true"
click at [1435, 774] on button "Download table as..." at bounding box center [1468, 775] width 90 height 15
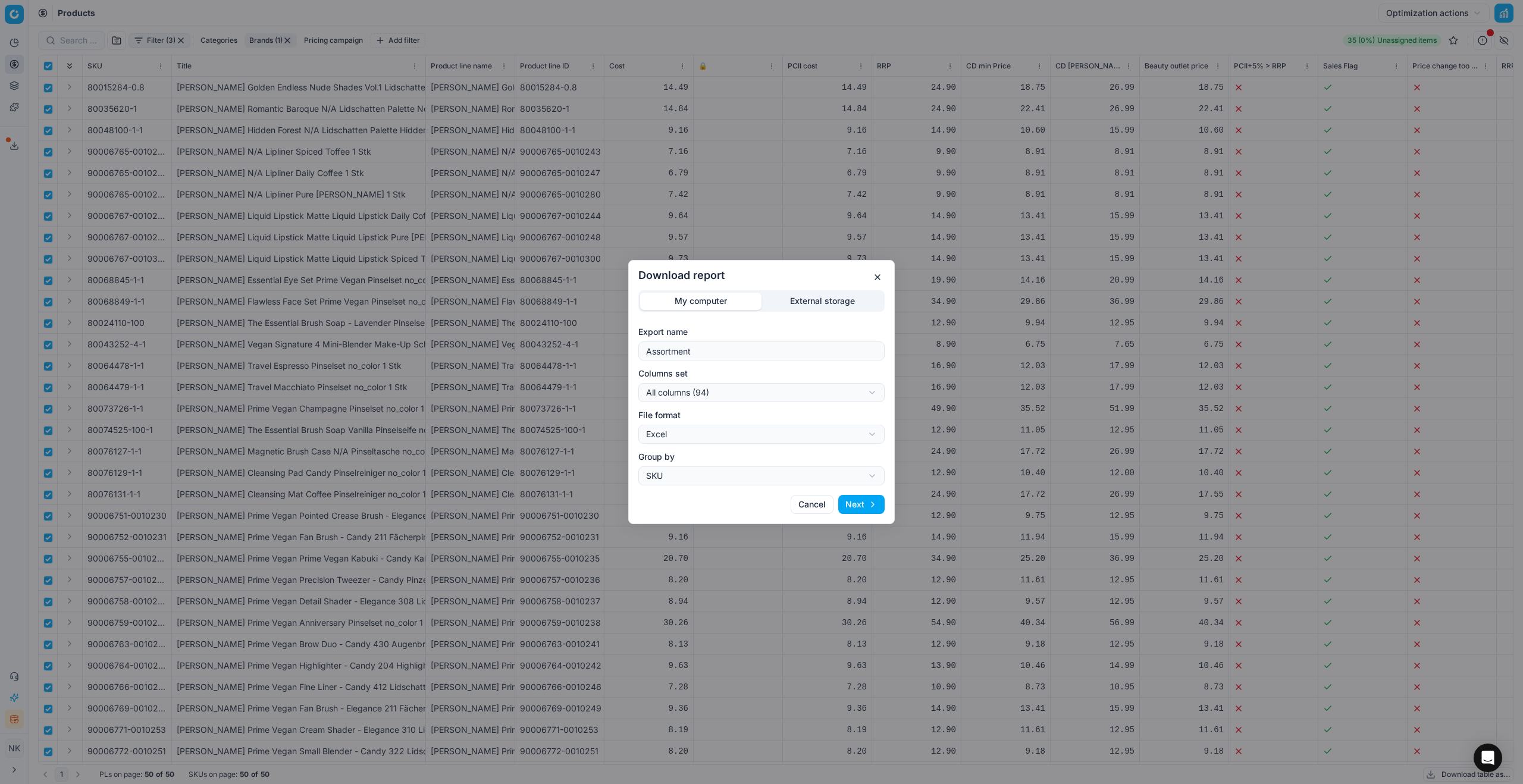
click at [774, 471] on div "Download report My computer External storage Export name Assortment Columns set…" at bounding box center [761, 392] width 1523 height 784
click at [755, 476] on div "Download report My computer External storage Export name Assortment Columns set…" at bounding box center [761, 392] width 1523 height 784
click at [859, 501] on button "Next" at bounding box center [862, 504] width 47 height 19
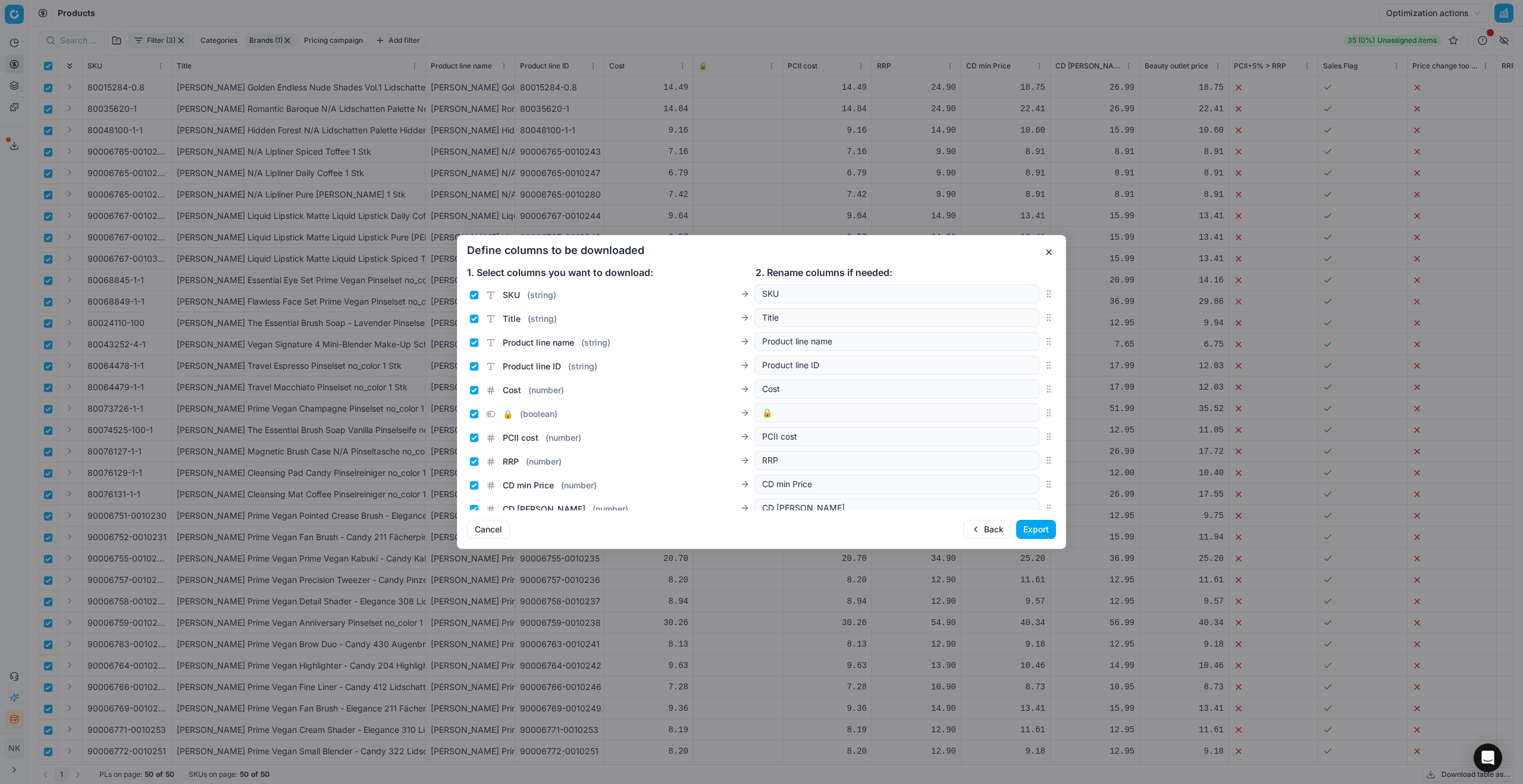
click at [1036, 532] on button "Export" at bounding box center [1036, 529] width 40 height 19
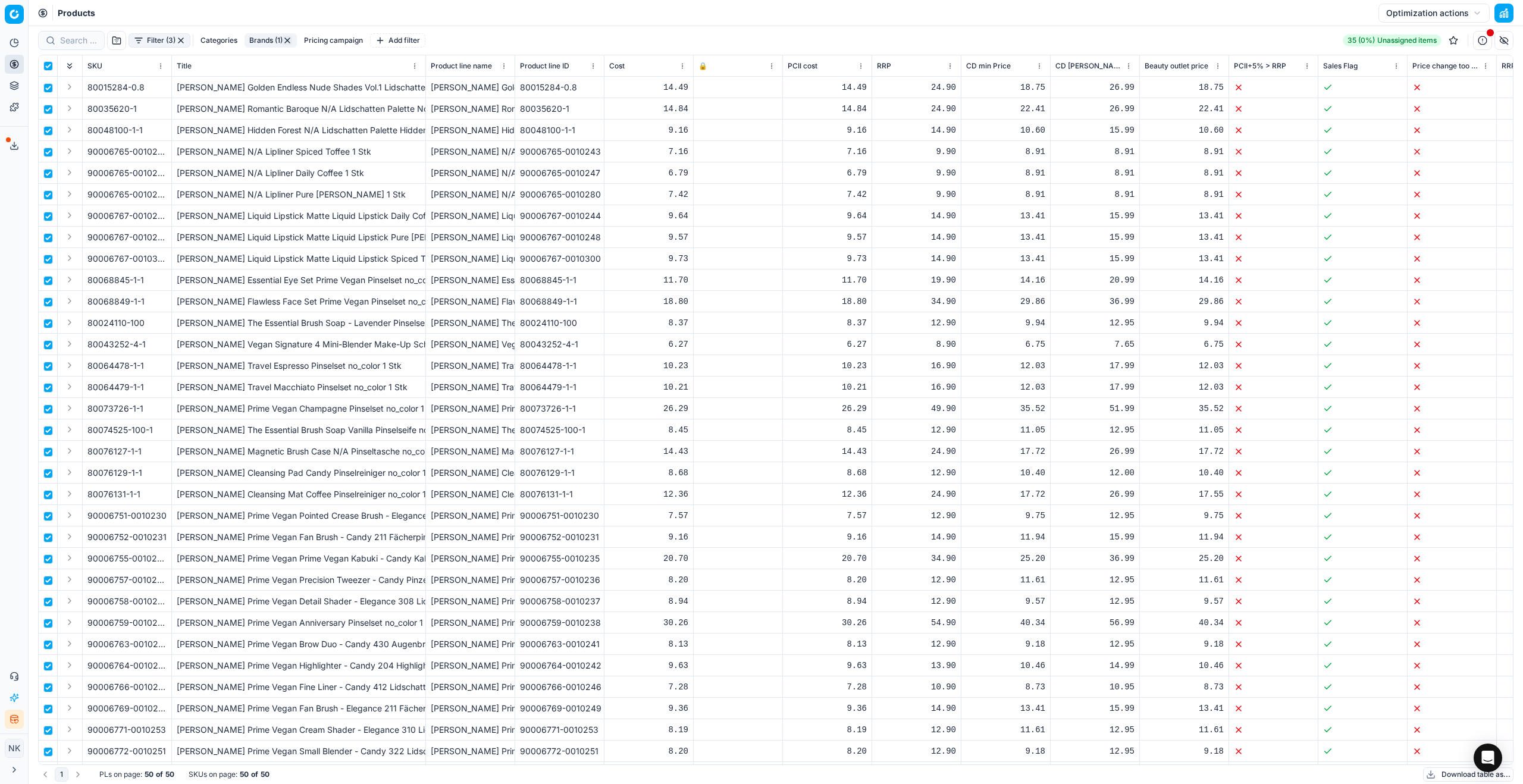
click at [9, 145] on icon at bounding box center [14, 145] width 9 height 9
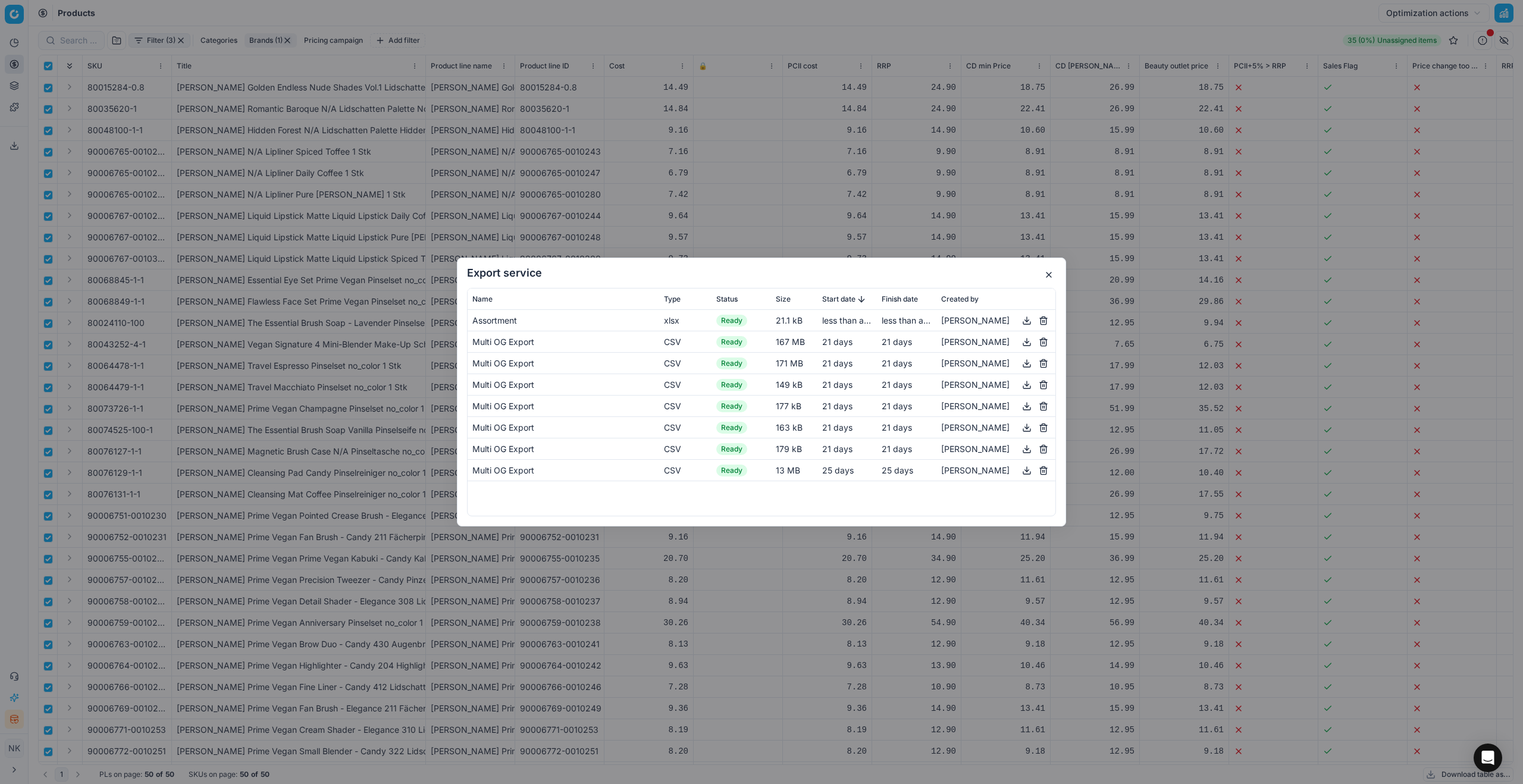
click at [1025, 320] on div "[PERSON_NAME]" at bounding box center [996, 321] width 109 height 15
click at [1034, 319] on button "button" at bounding box center [1027, 321] width 15 height 15
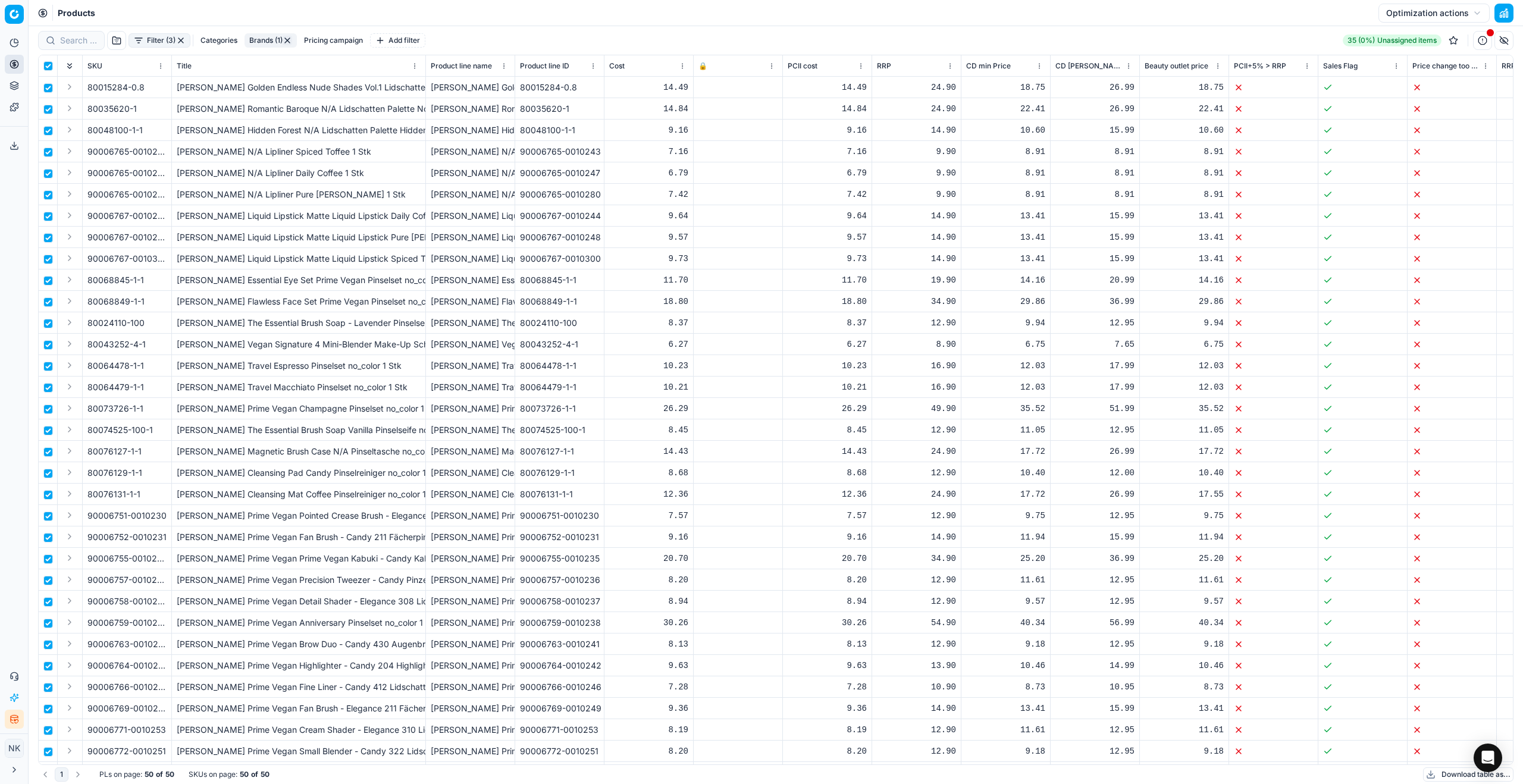
click at [1361, 18] on div "Export service Name Type Status Size Start date Finish date Created by Assortme…" at bounding box center [761, 392] width 1523 height 784
click at [147, 37] on button "Filter (3)" at bounding box center [159, 41] width 62 height 15
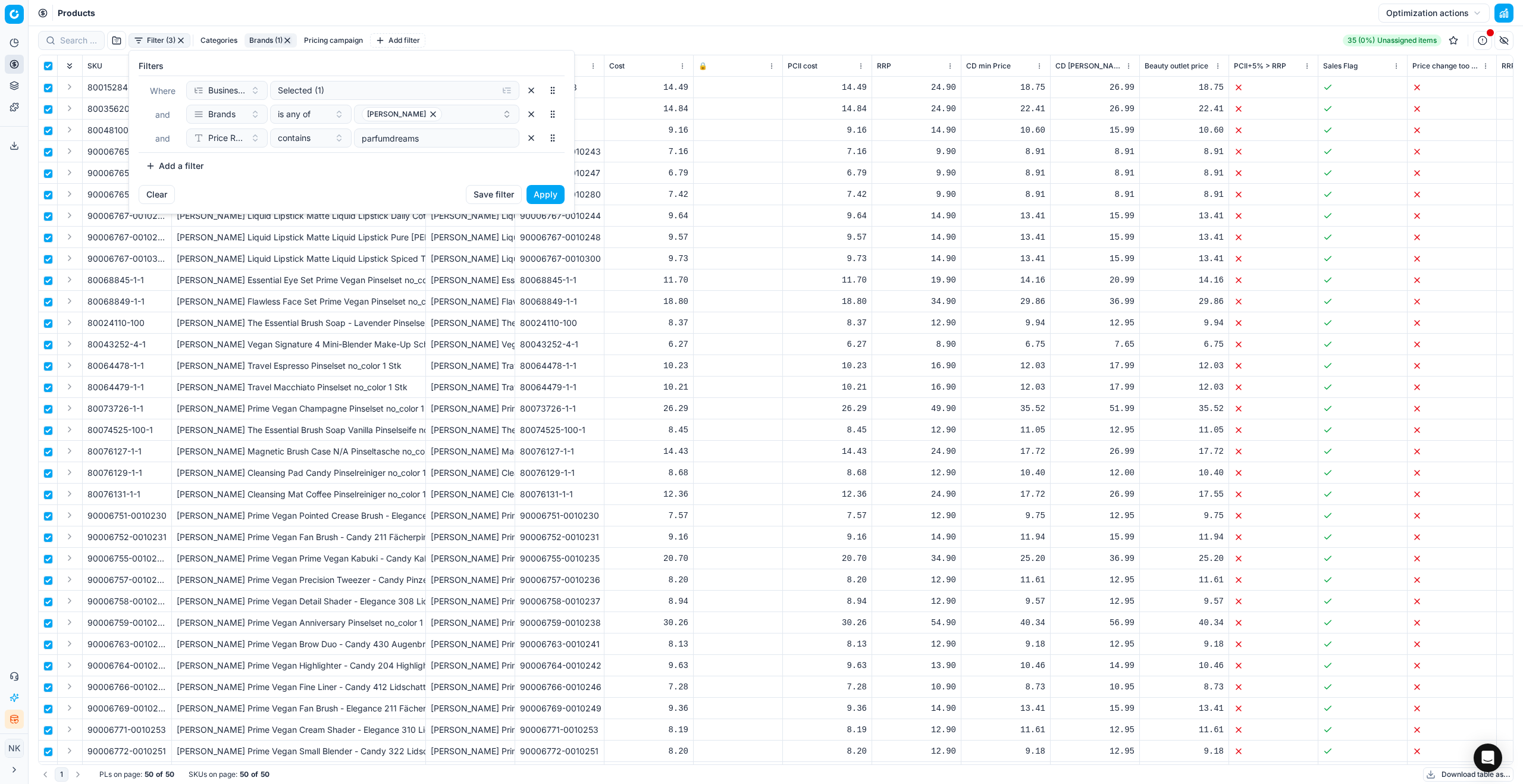
click at [531, 133] on button "button" at bounding box center [531, 138] width 19 height 19
click at [550, 172] on button "Apply" at bounding box center [546, 171] width 38 height 19
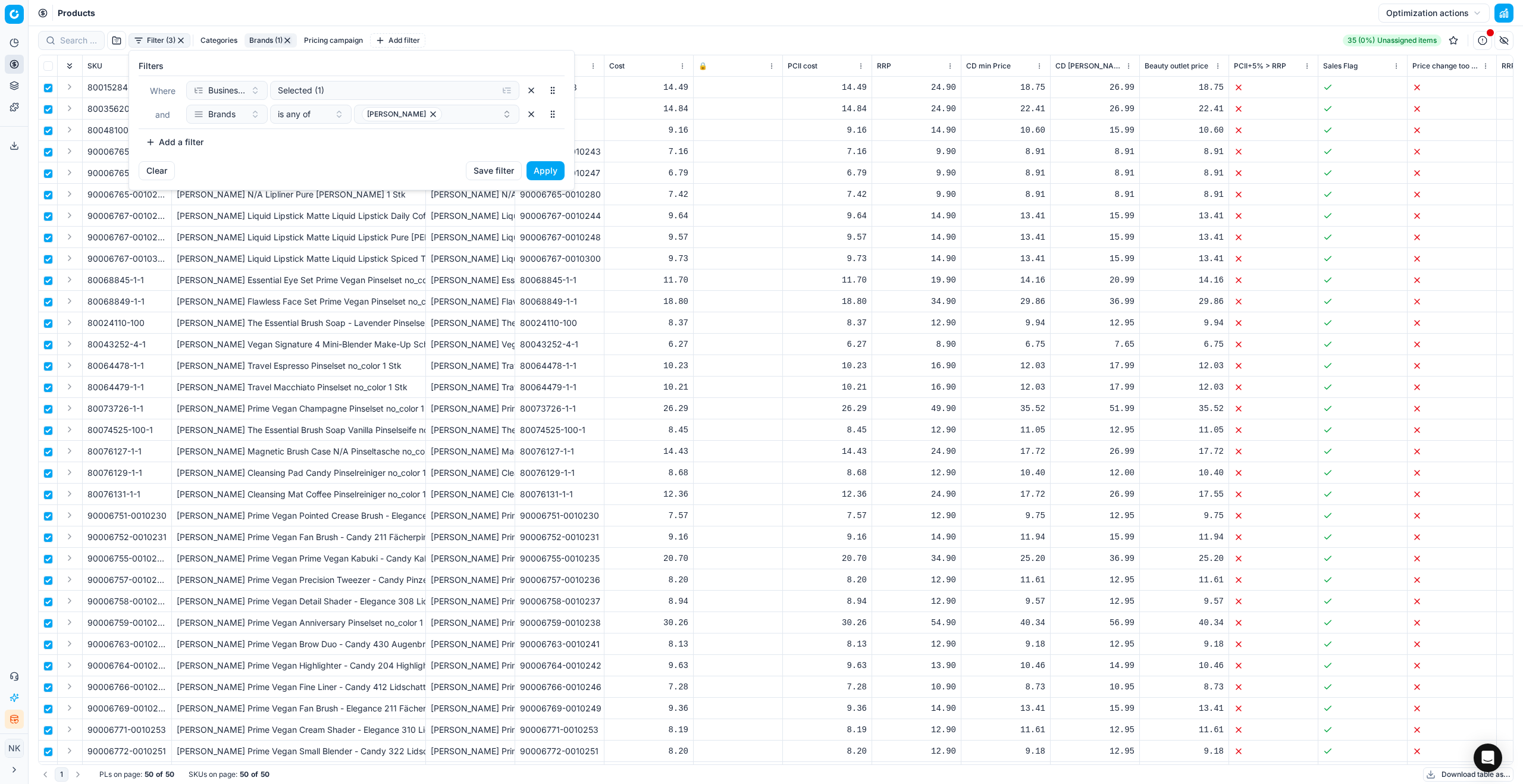
checkbox input "false"
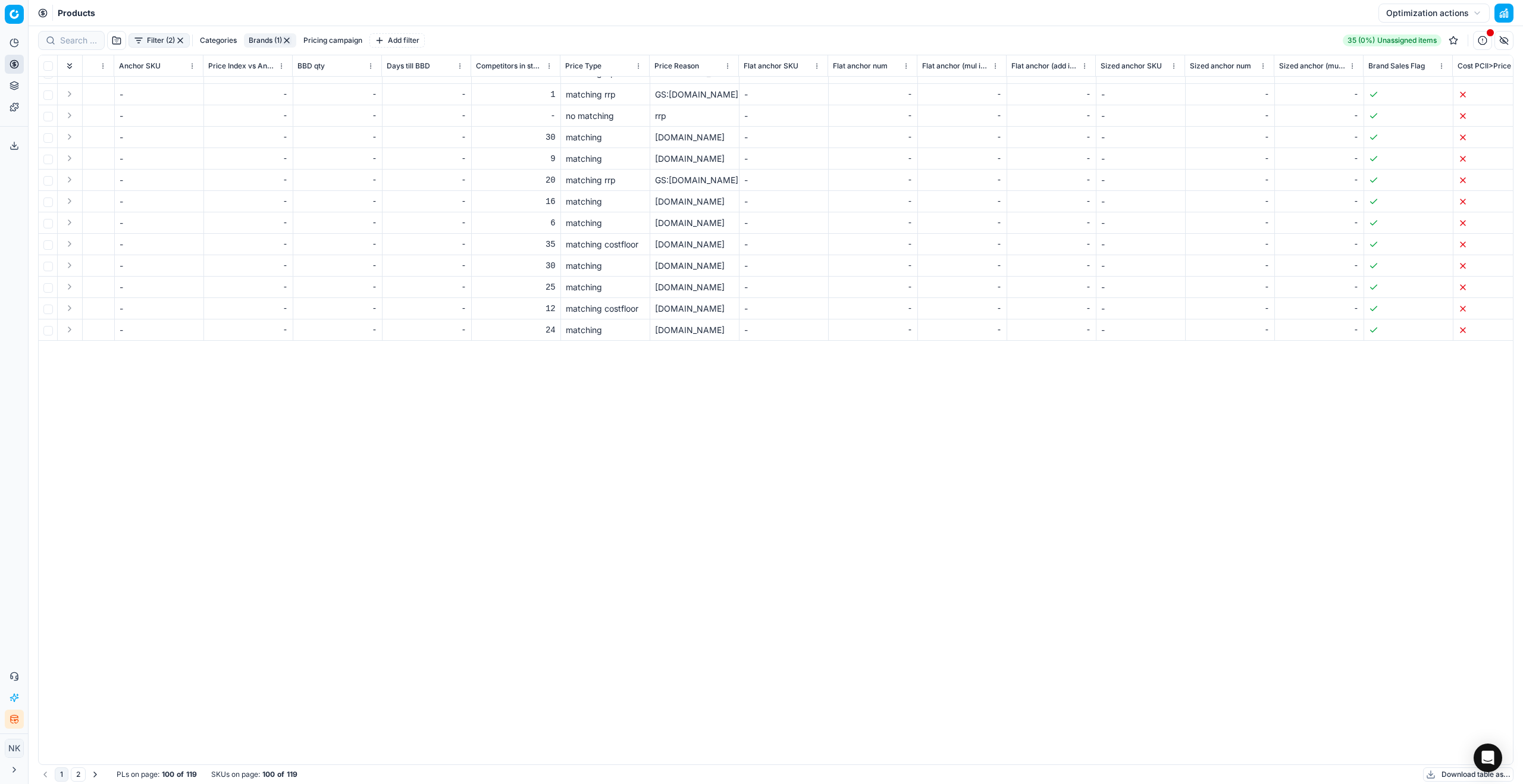
scroll to position [0, 6648]
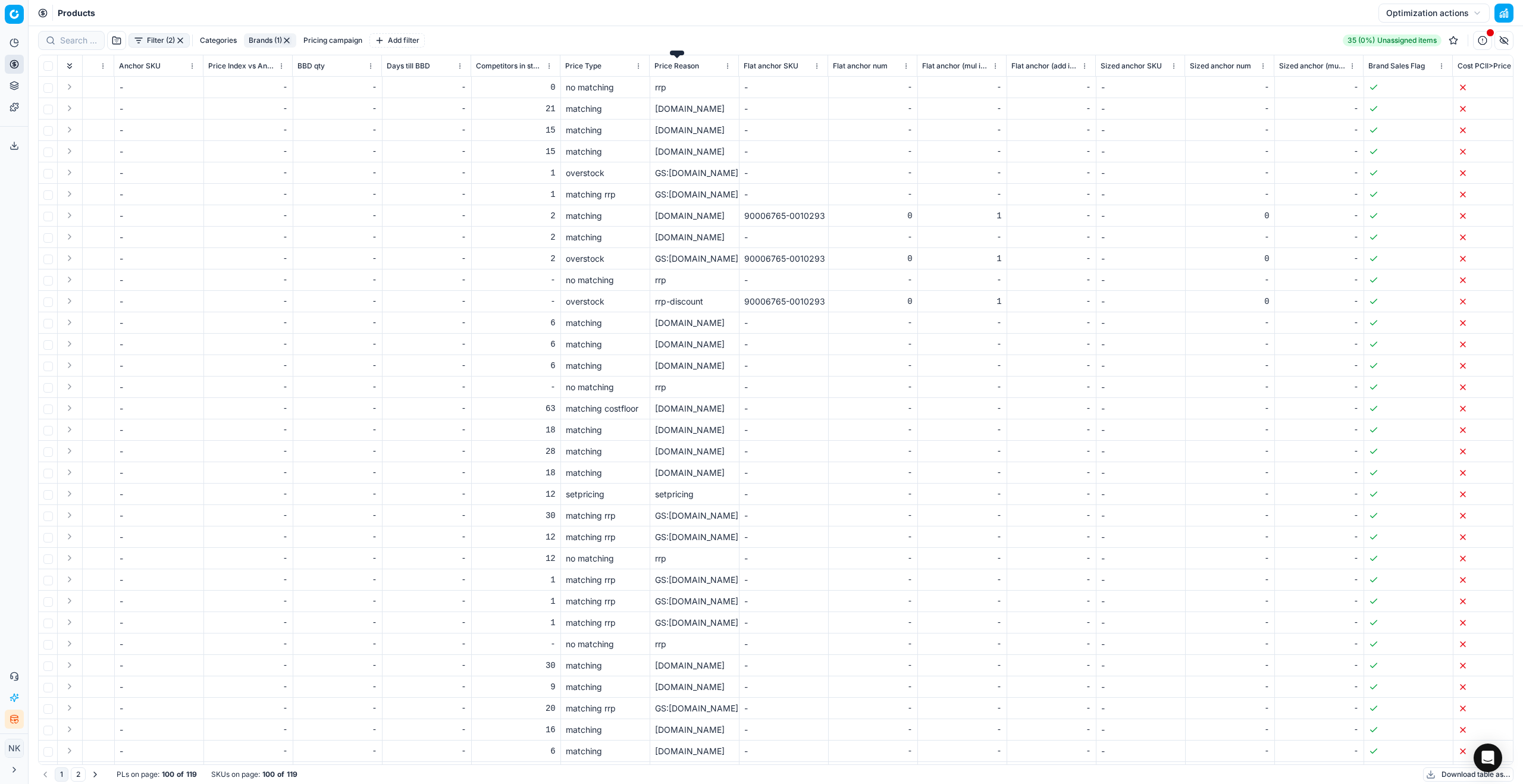
click at [691, 66] on span "Price Reason" at bounding box center [676, 66] width 45 height 9
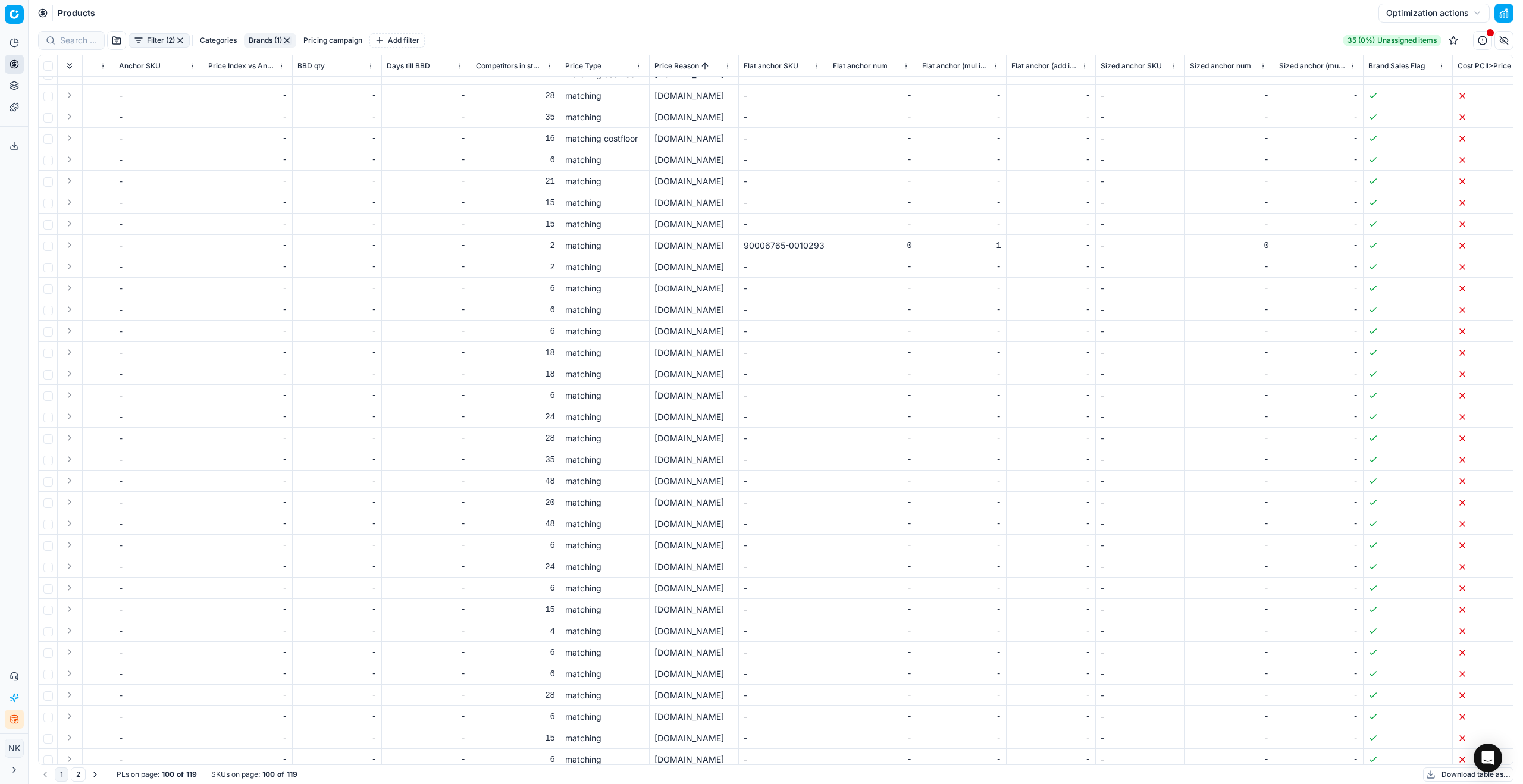
scroll to position [1080, 6648]
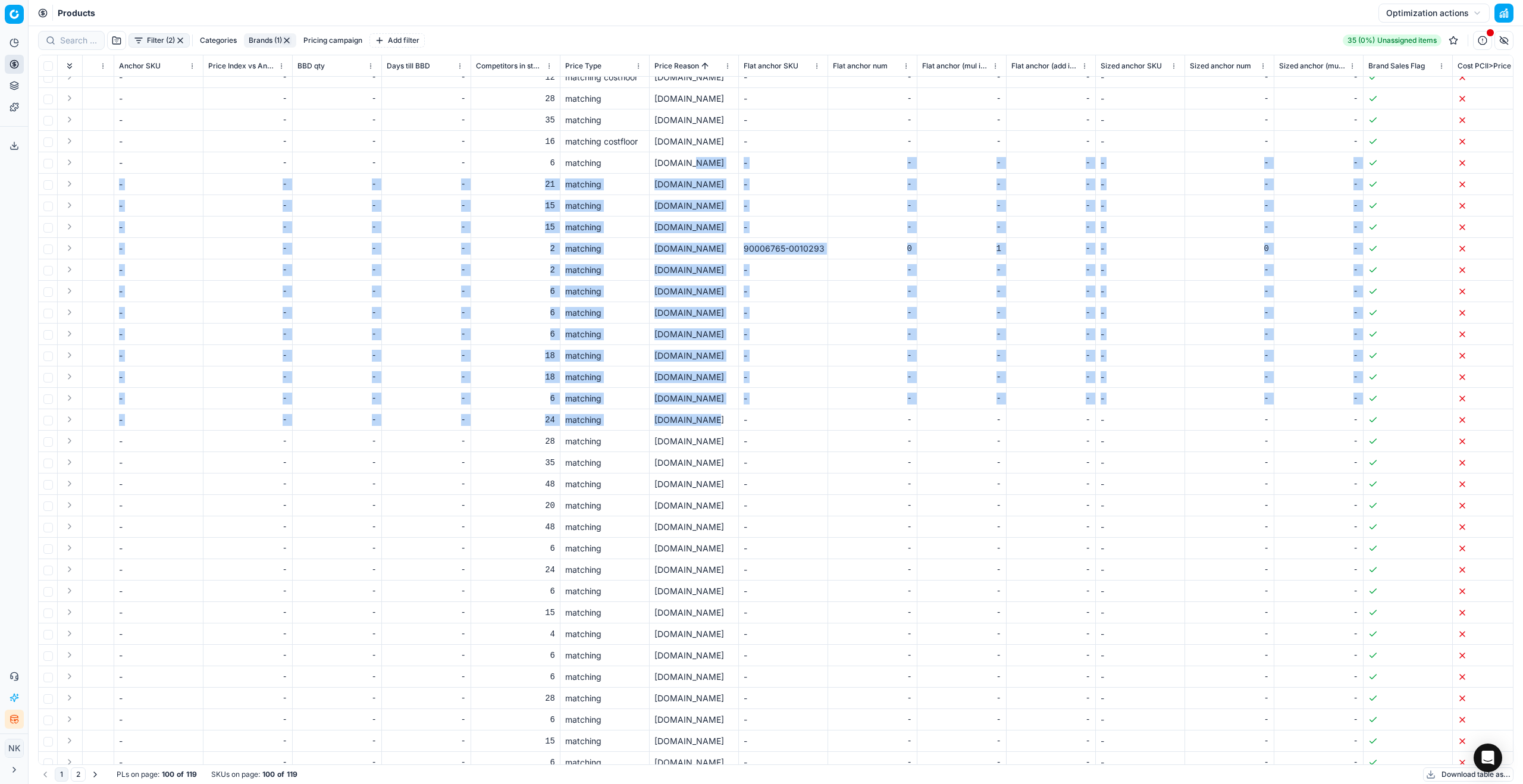
drag, startPoint x: 693, startPoint y: 163, endPoint x: 711, endPoint y: 418, distance: 255.6
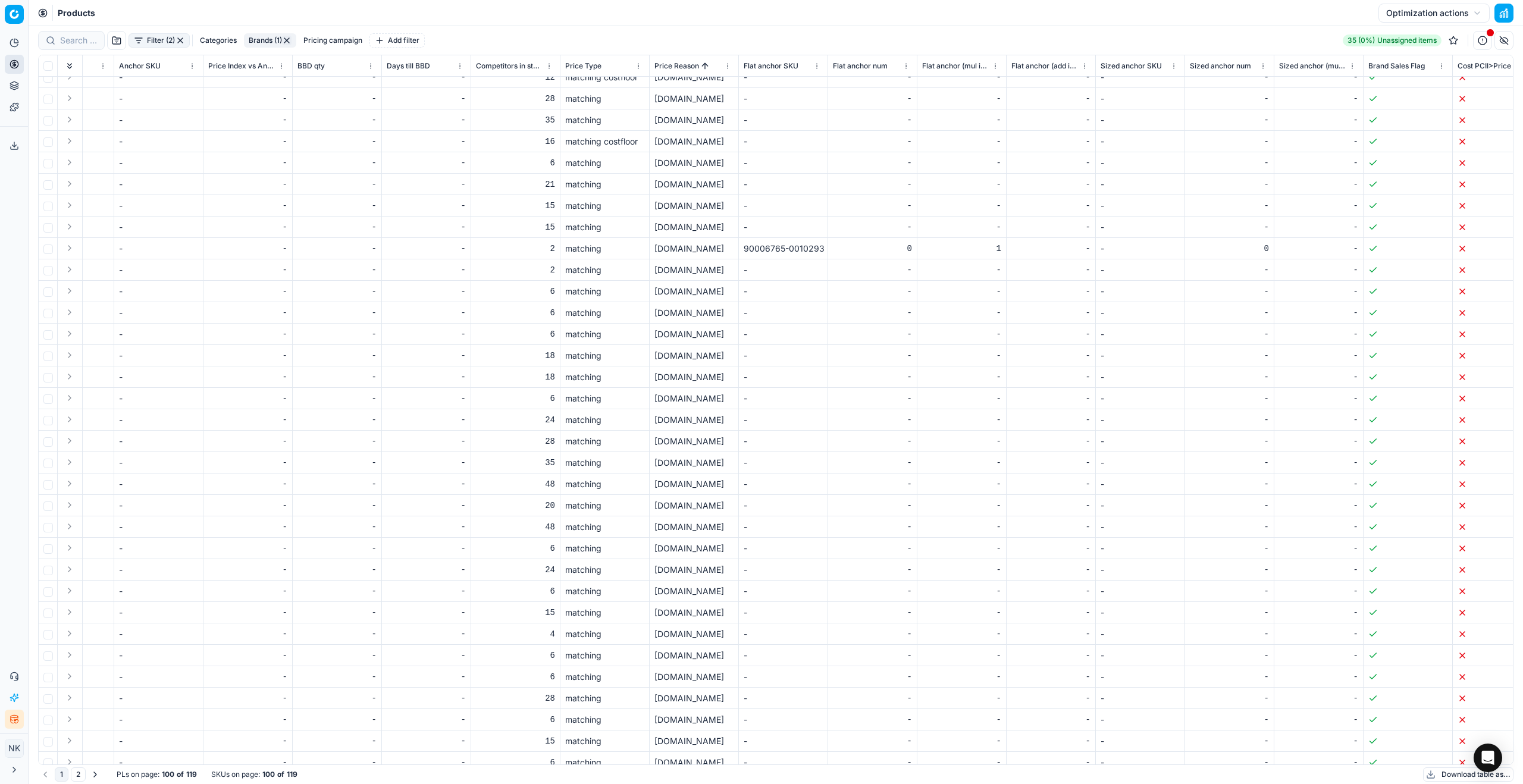
click at [711, 440] on div "[DOMAIN_NAME]" at bounding box center [694, 441] width 79 height 12
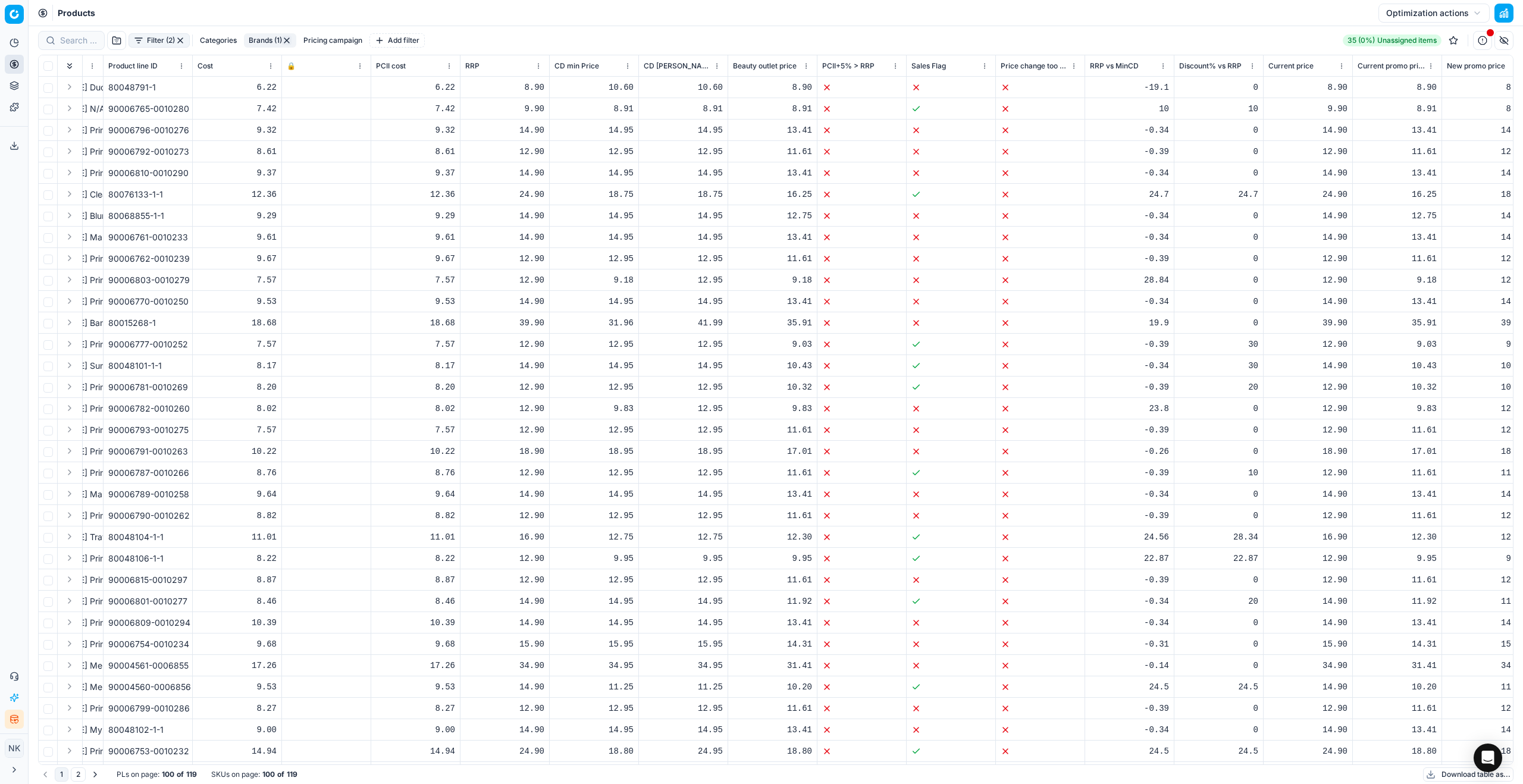
scroll to position [0, 0]
